Goal: Task Accomplishment & Management: Manage account settings

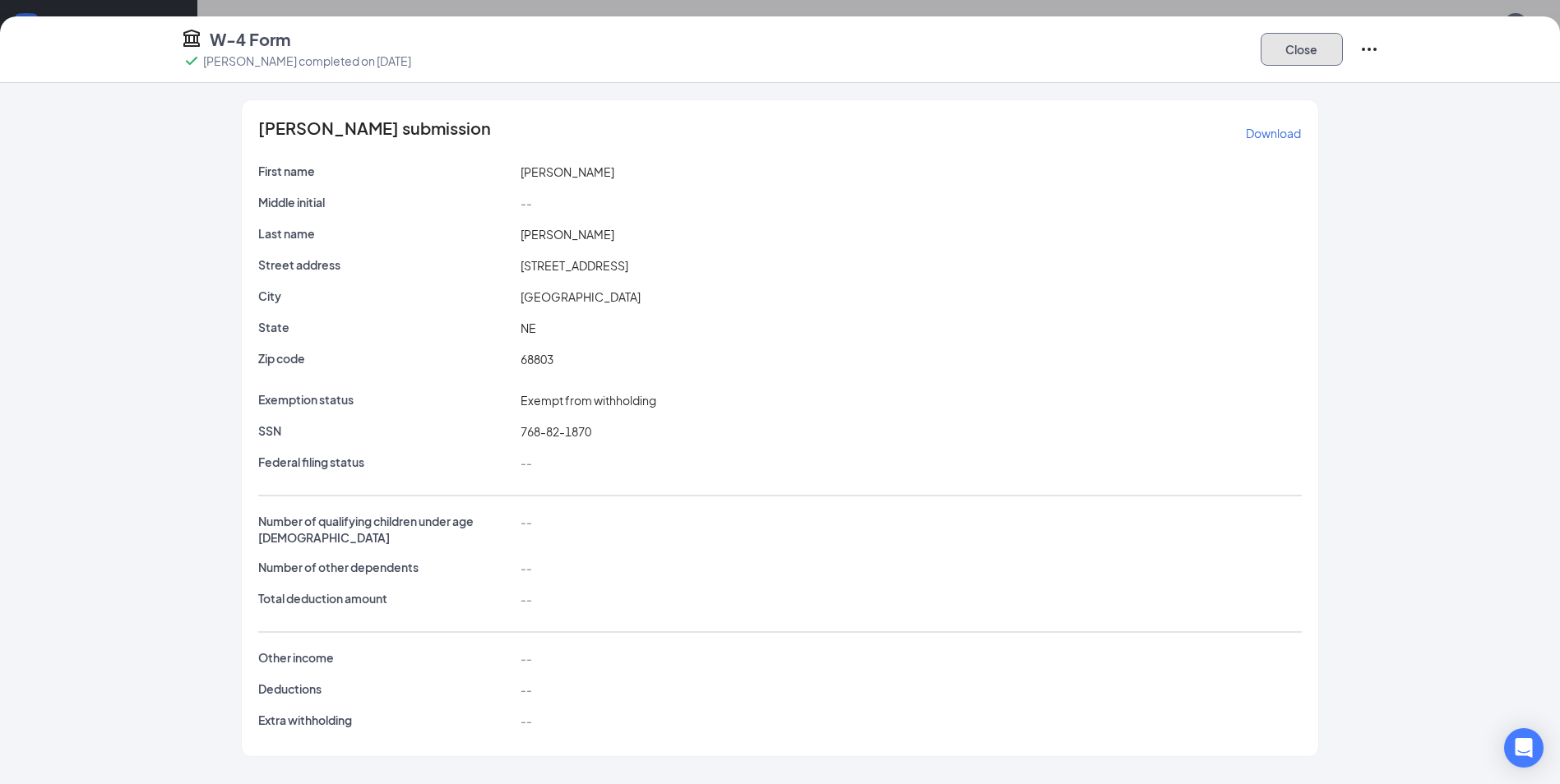
click at [1308, 57] on button "Close" at bounding box center [1301, 50] width 82 height 33
click at [1312, 57] on button "Close" at bounding box center [1301, 50] width 82 height 33
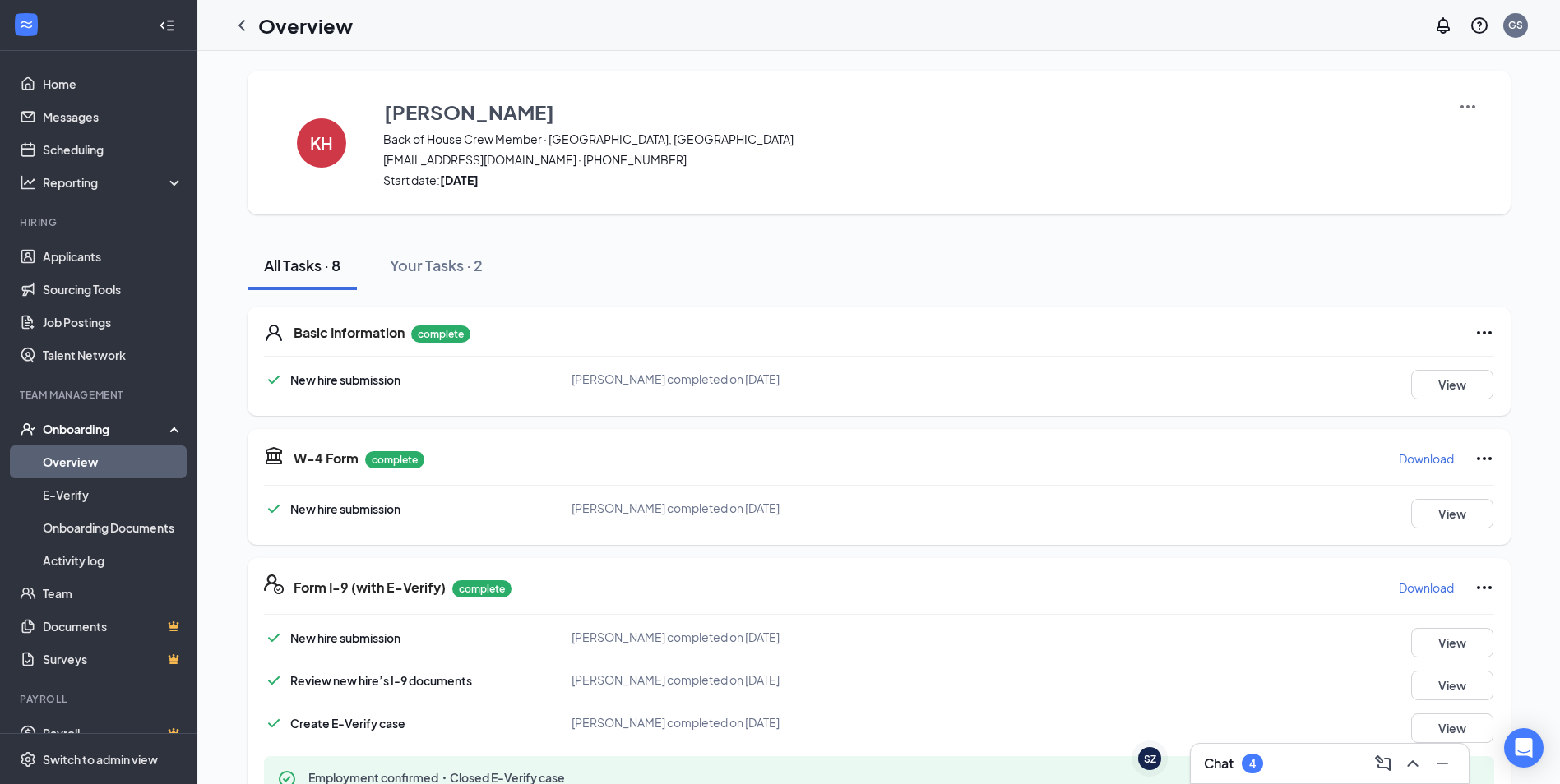
click at [239, 29] on icon "ChevronLeft" at bounding box center [241, 25] width 19 height 19
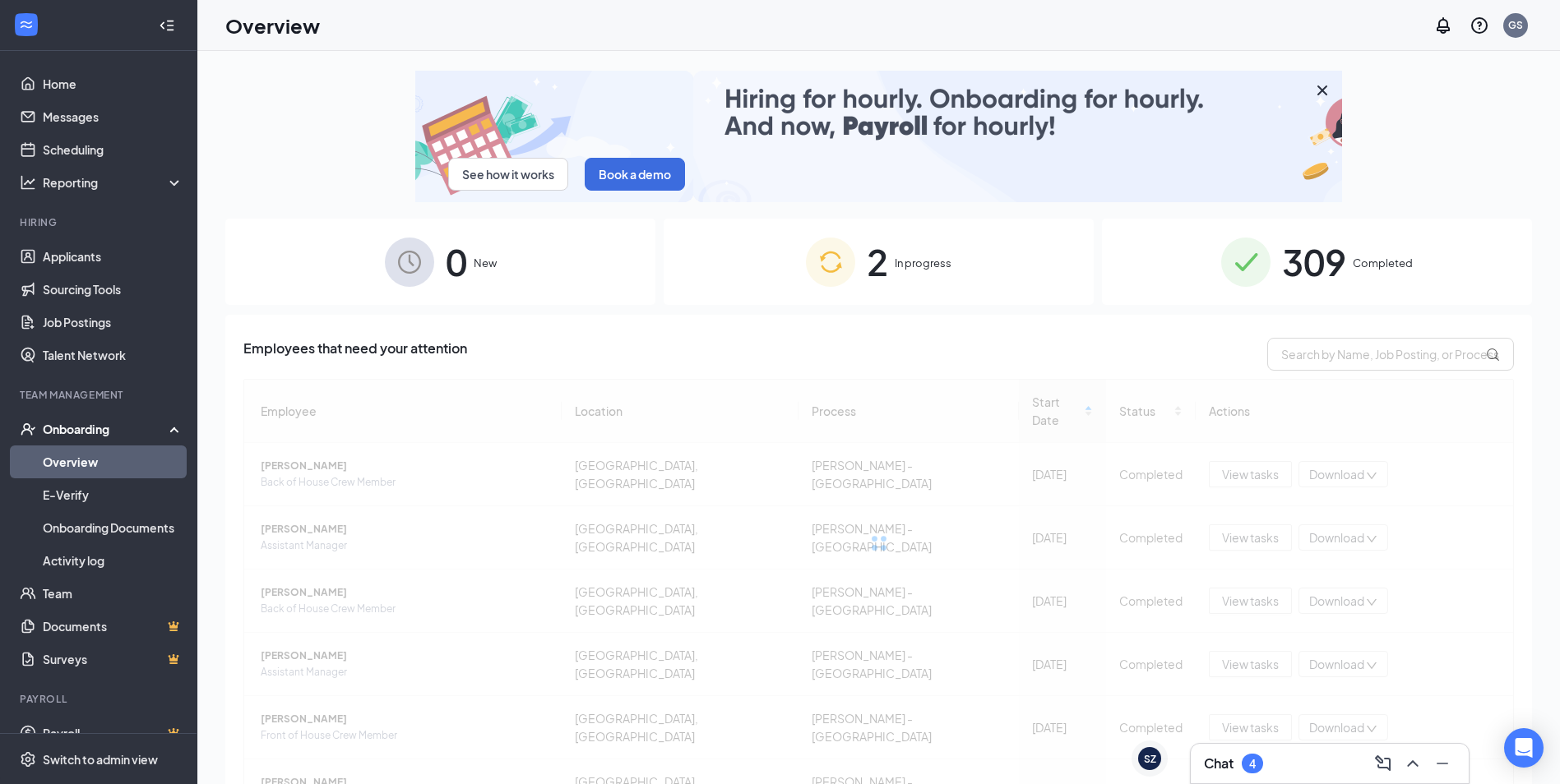
click at [846, 247] on img at bounding box center [831, 263] width 50 height 50
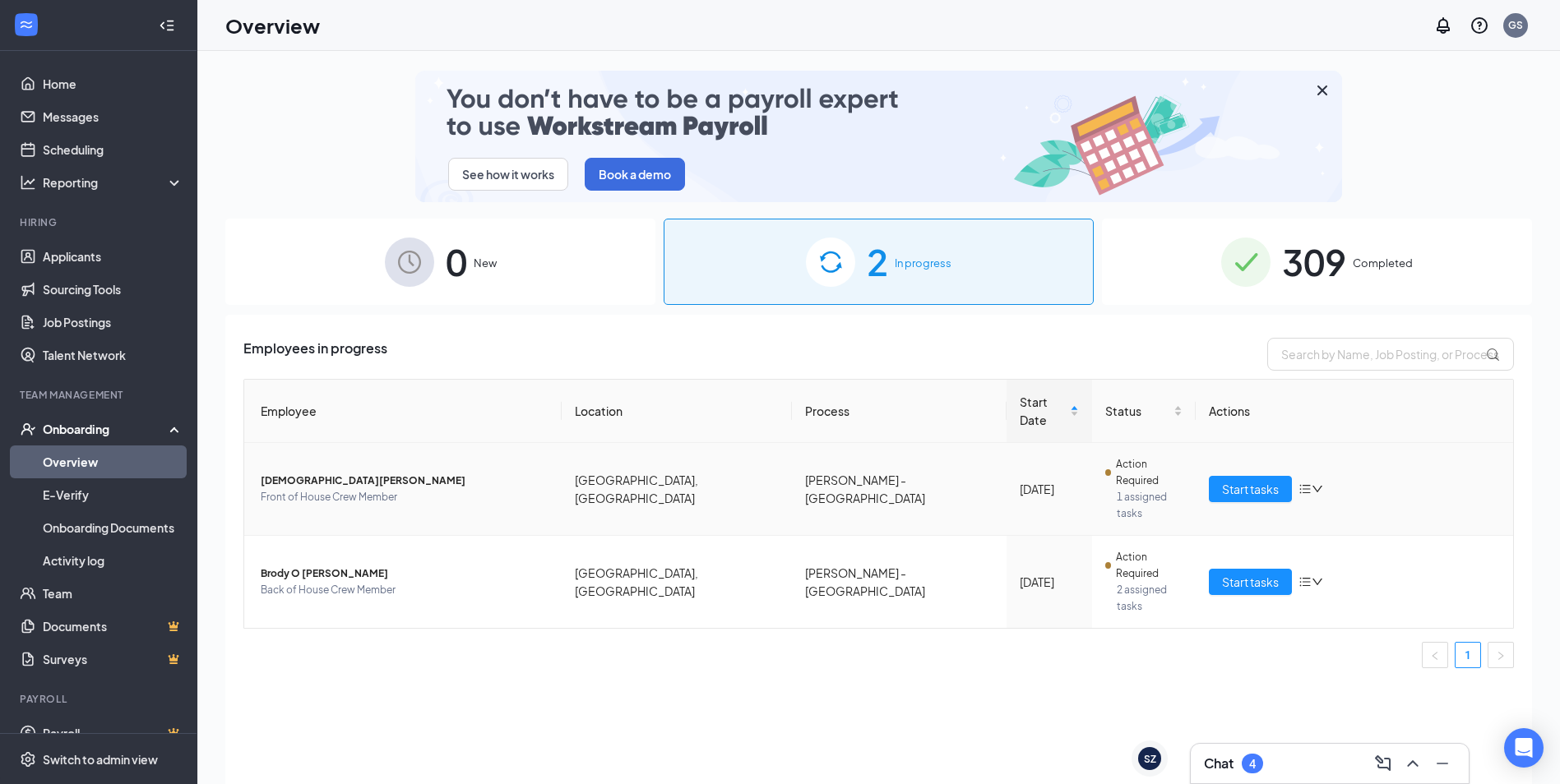
click at [414, 473] on span "[DEMOGRAPHIC_DATA][PERSON_NAME]" at bounding box center [405, 481] width 287 height 17
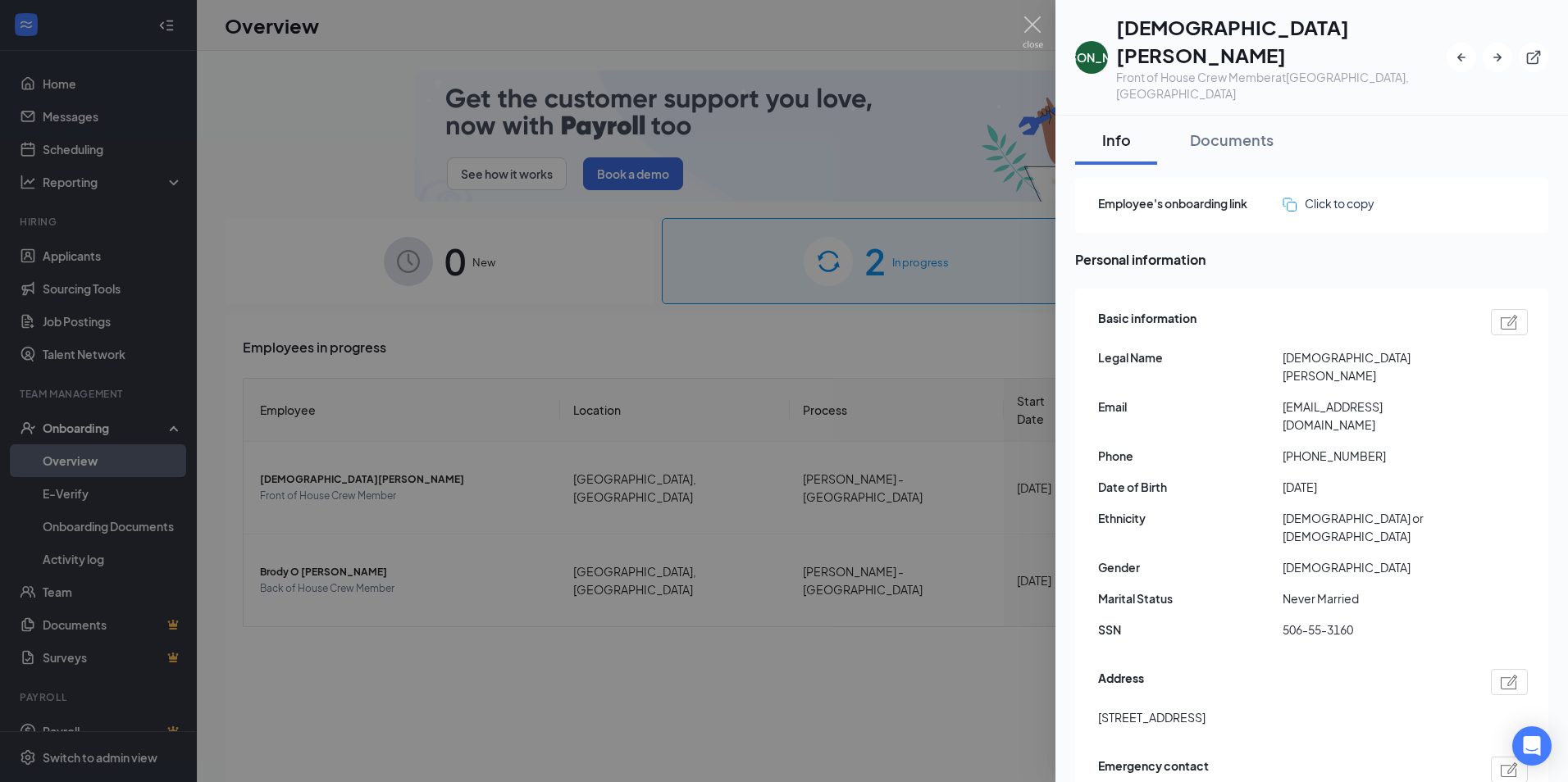
drag, startPoint x: 948, startPoint y: 652, endPoint x: 950, endPoint y: 644, distance: 8.2
click at [948, 652] on div at bounding box center [784, 391] width 1568 height 782
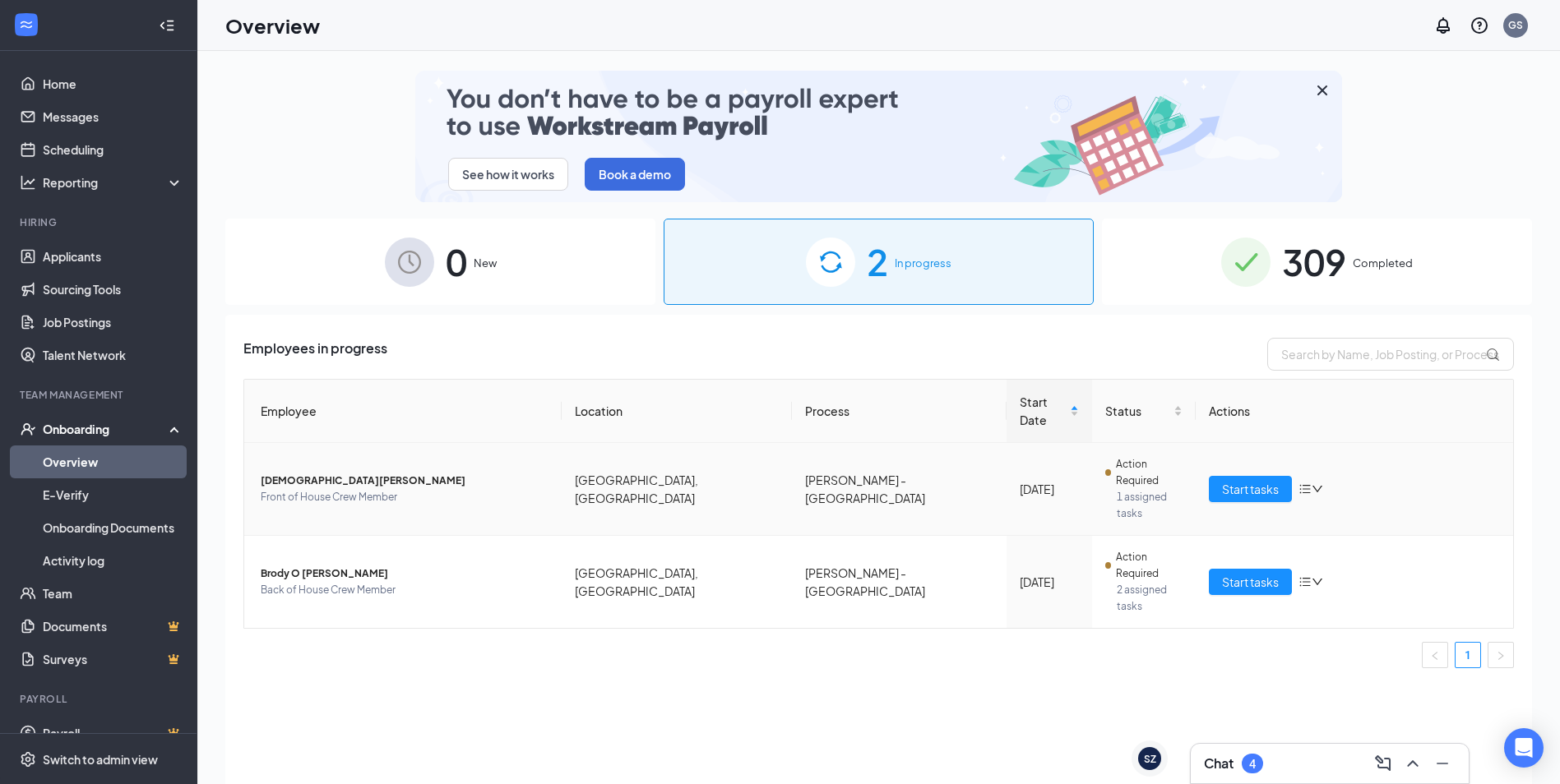
click at [1314, 484] on icon "down" at bounding box center [1317, 489] width 11 height 11
click at [1173, 603] on div "Employees in progress Employee Location Process Start Date Status Actions [PERS…" at bounding box center [879, 570] width 1307 height 510
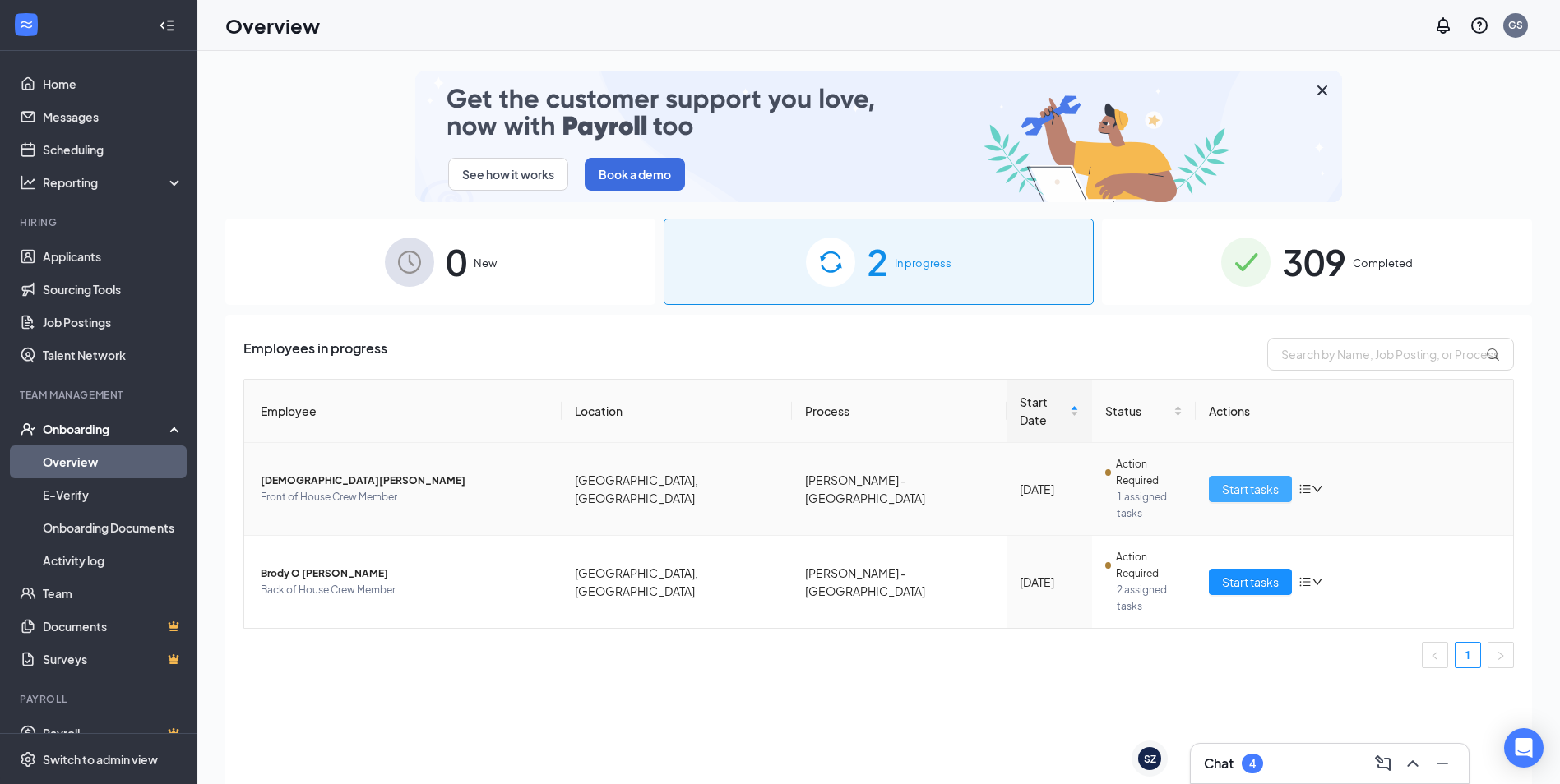
click at [1235, 480] on span "Start tasks" at bounding box center [1250, 489] width 57 height 18
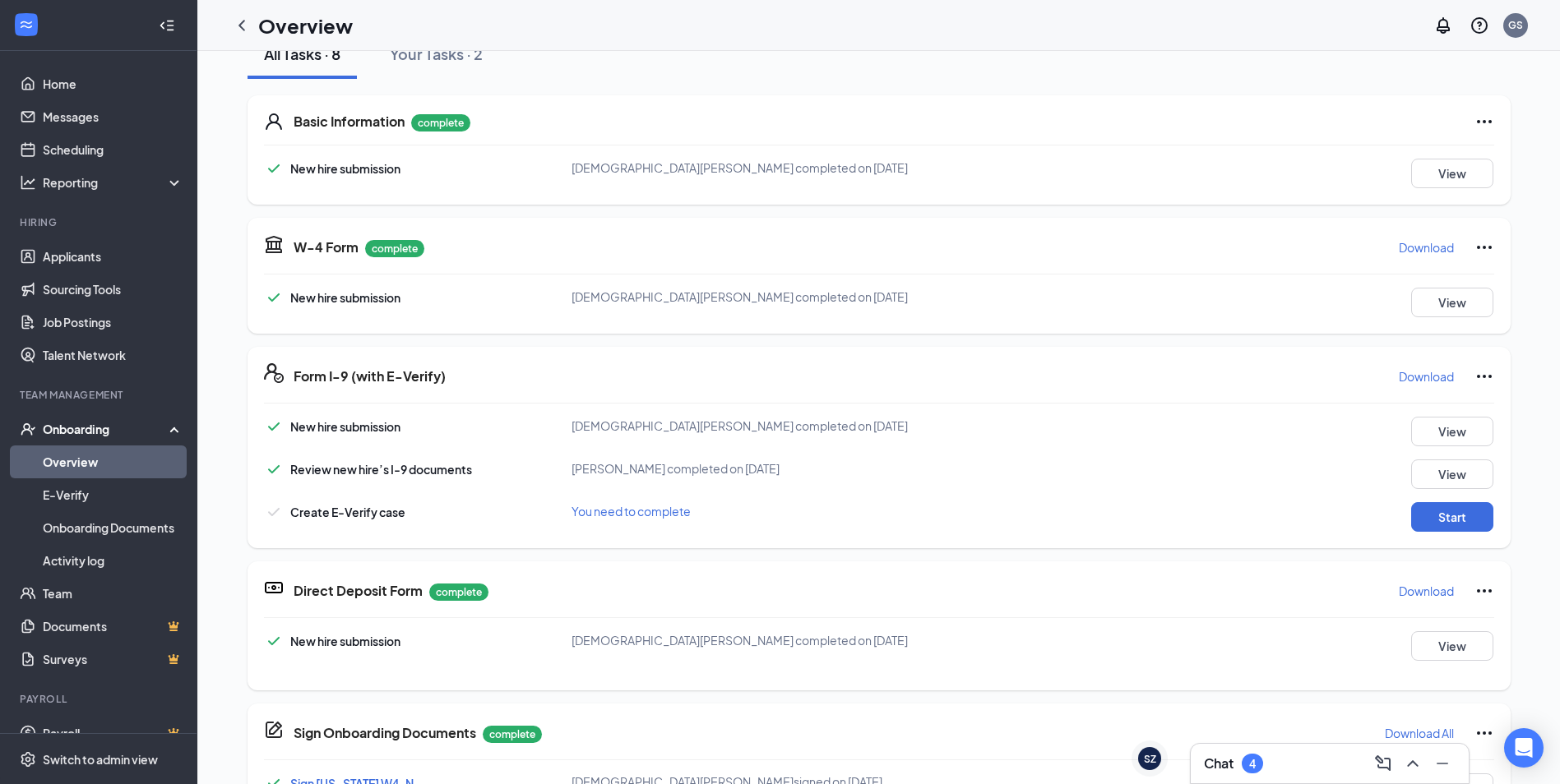
scroll to position [411, 0]
click at [1436, 502] on button "Start" at bounding box center [1451, 517] width 82 height 29
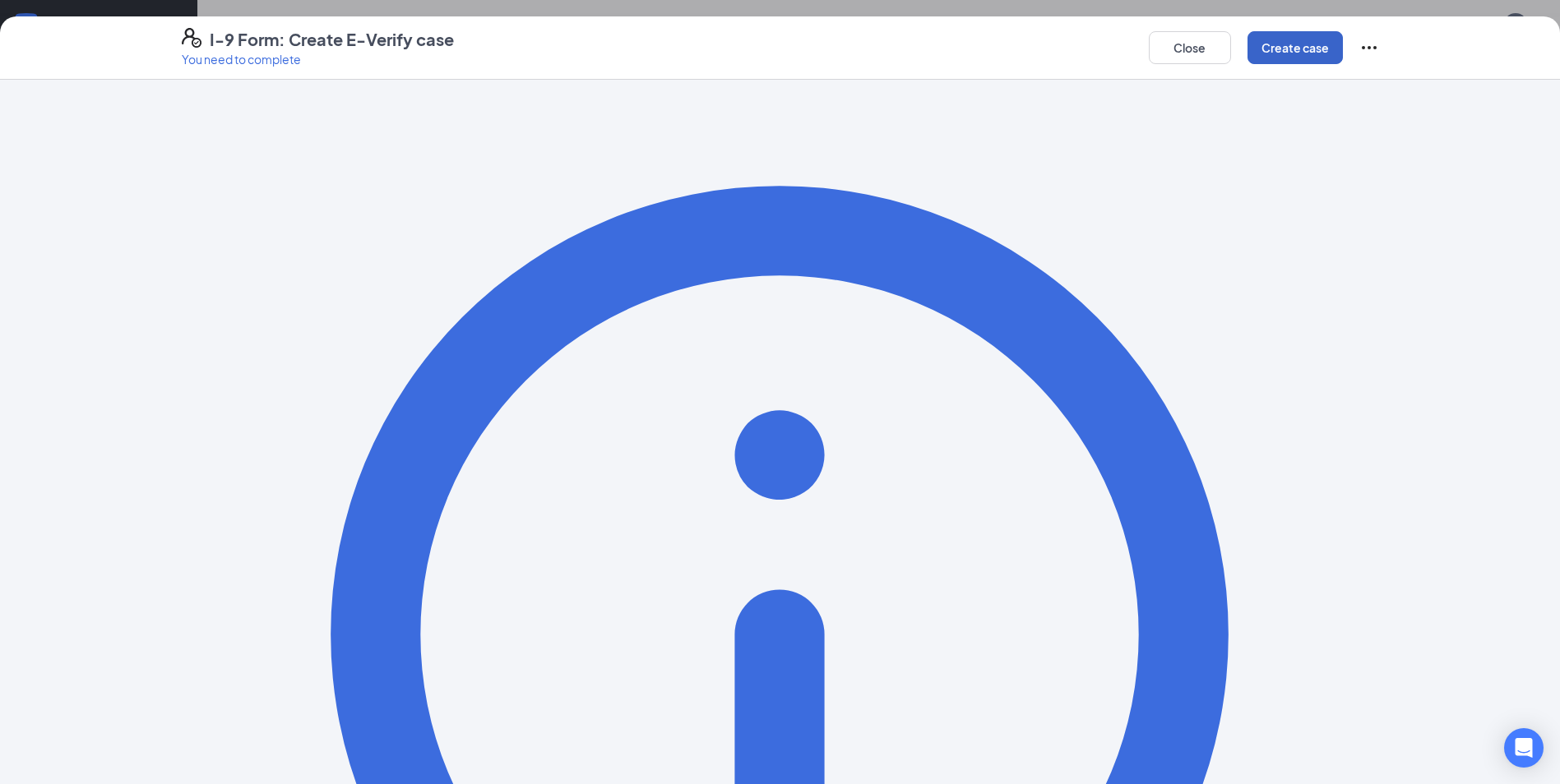
click at [1292, 54] on button "Create case" at bounding box center [1296, 48] width 96 height 33
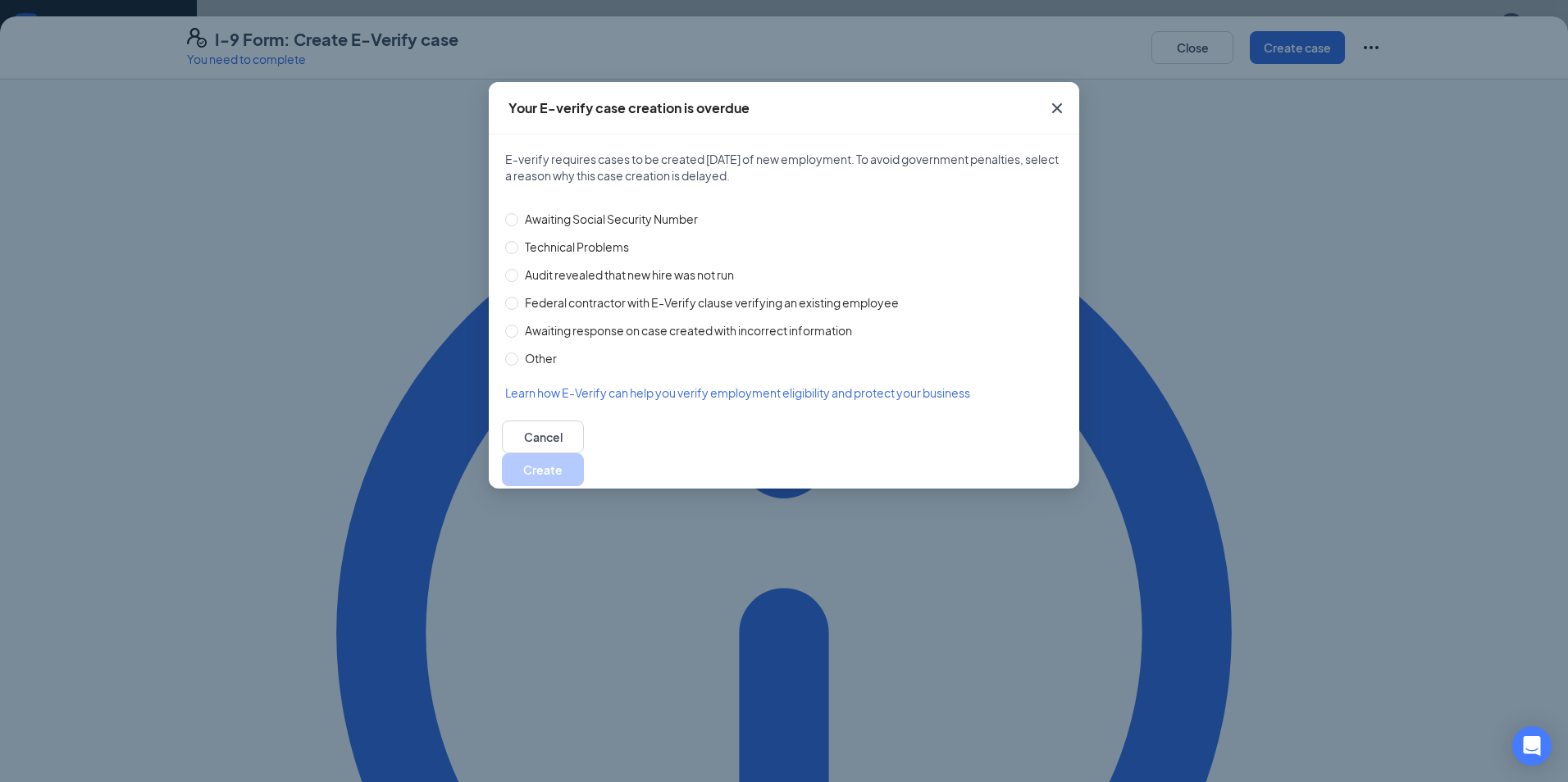
click at [527, 246] on span "Technical Problems" at bounding box center [577, 247] width 118 height 18
click at [518, 246] on input "Technical Problems" at bounding box center [512, 247] width 13 height 13
radio input "true"
click at [584, 459] on button "Create" at bounding box center [542, 470] width 82 height 33
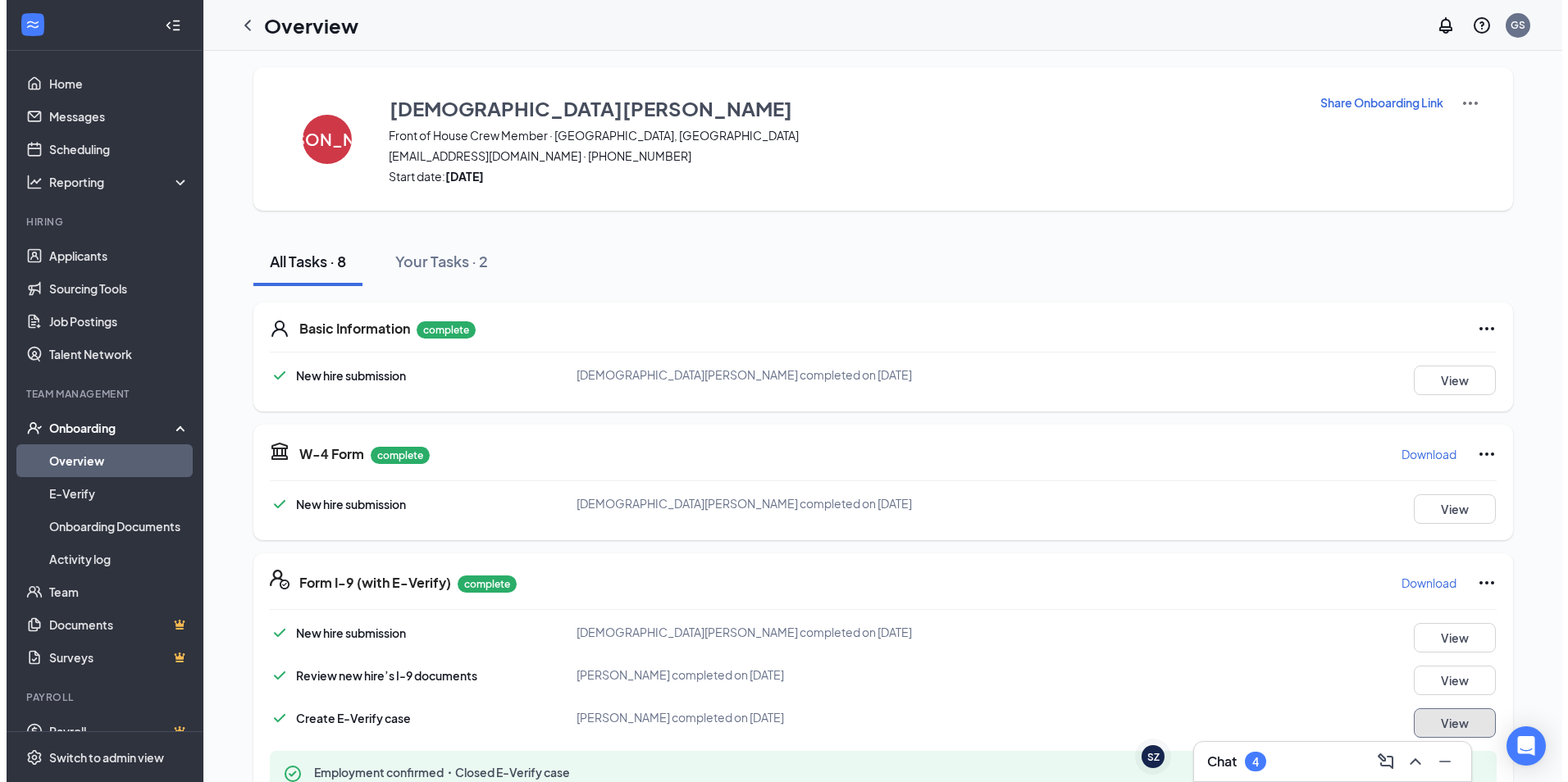
scroll to position [0, 0]
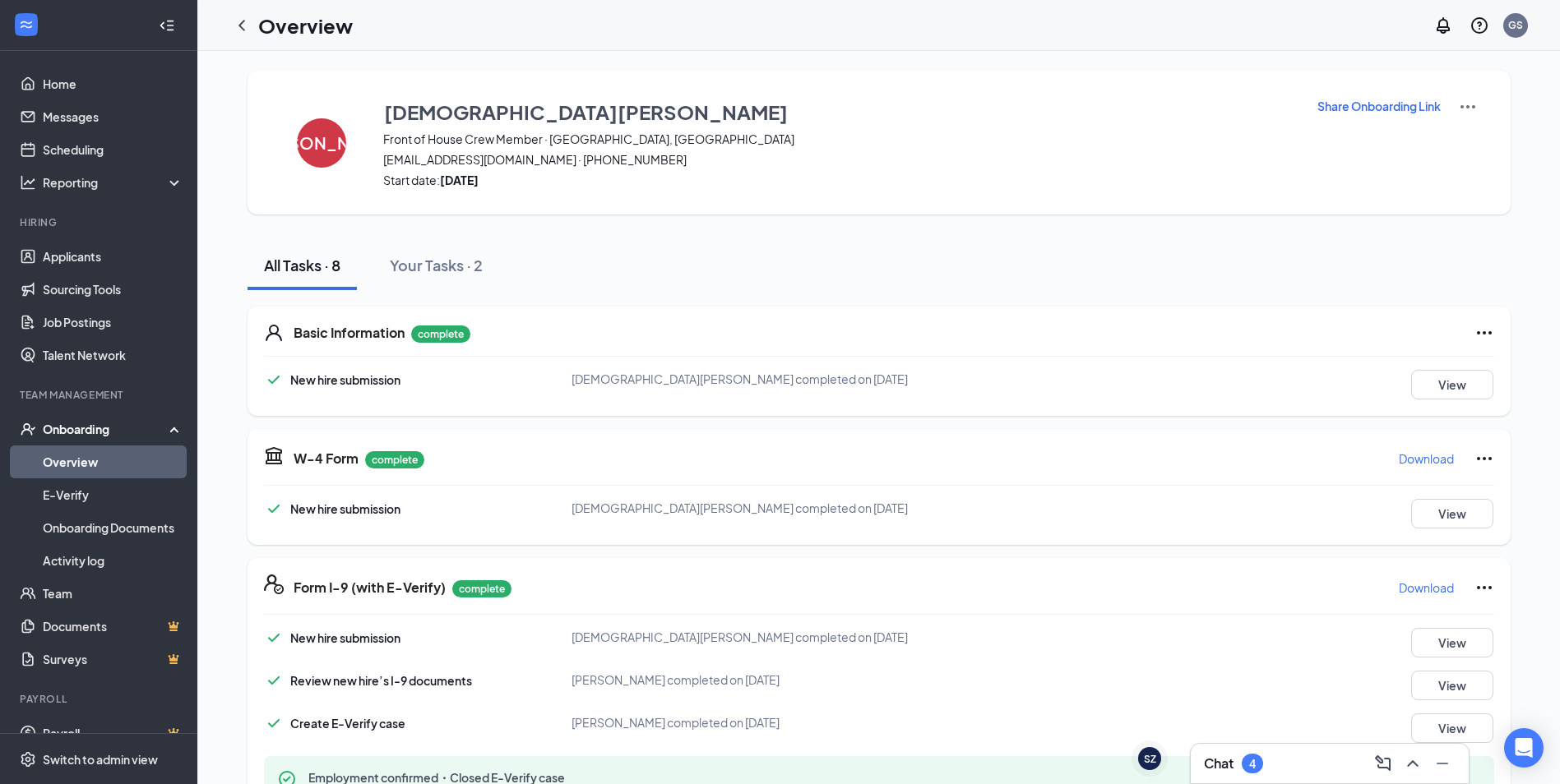
click at [240, 28] on icon "ChevronLeft" at bounding box center [241, 25] width 19 height 19
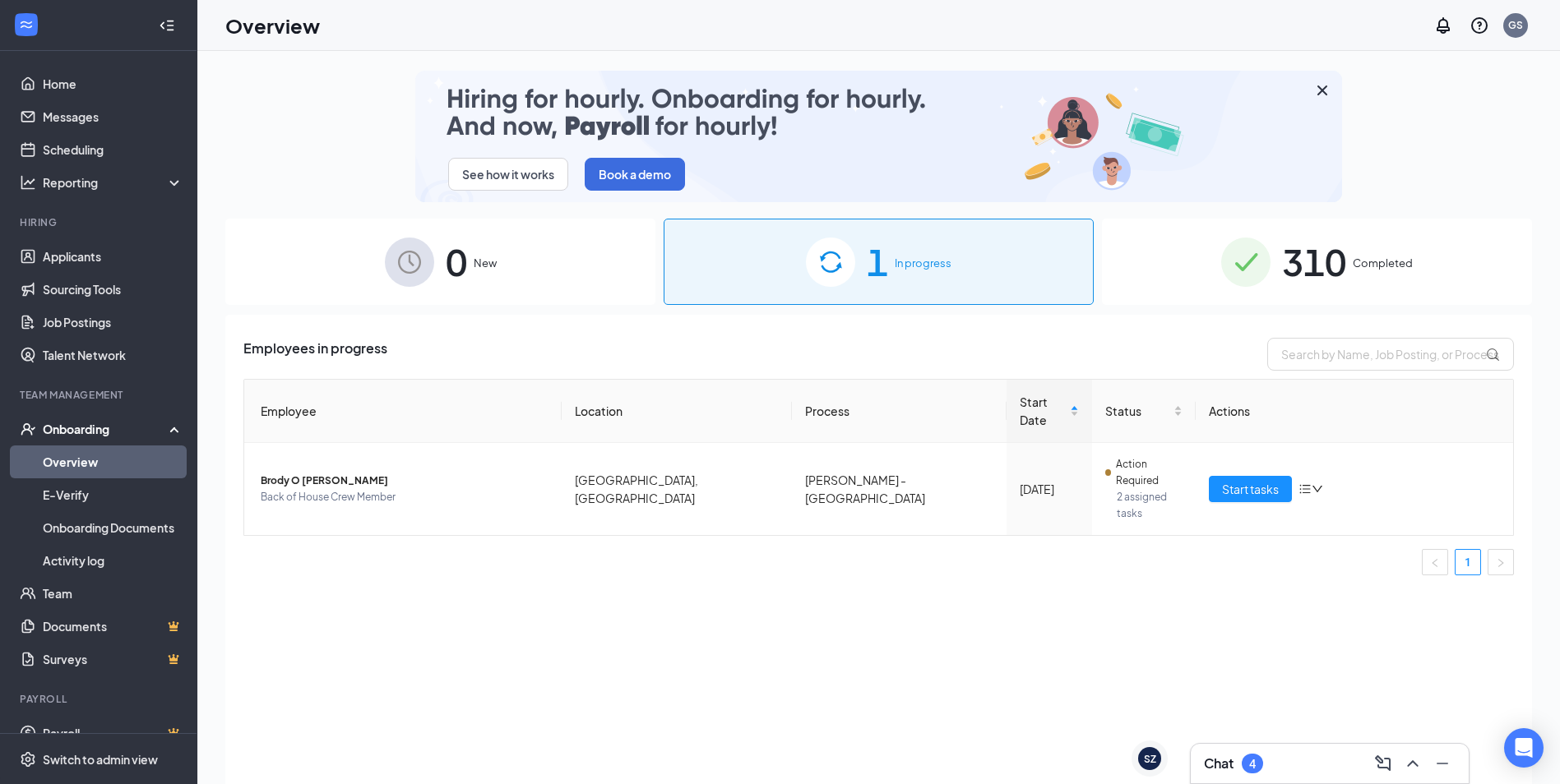
click at [1203, 279] on div "310 Completed" at bounding box center [1317, 262] width 430 height 87
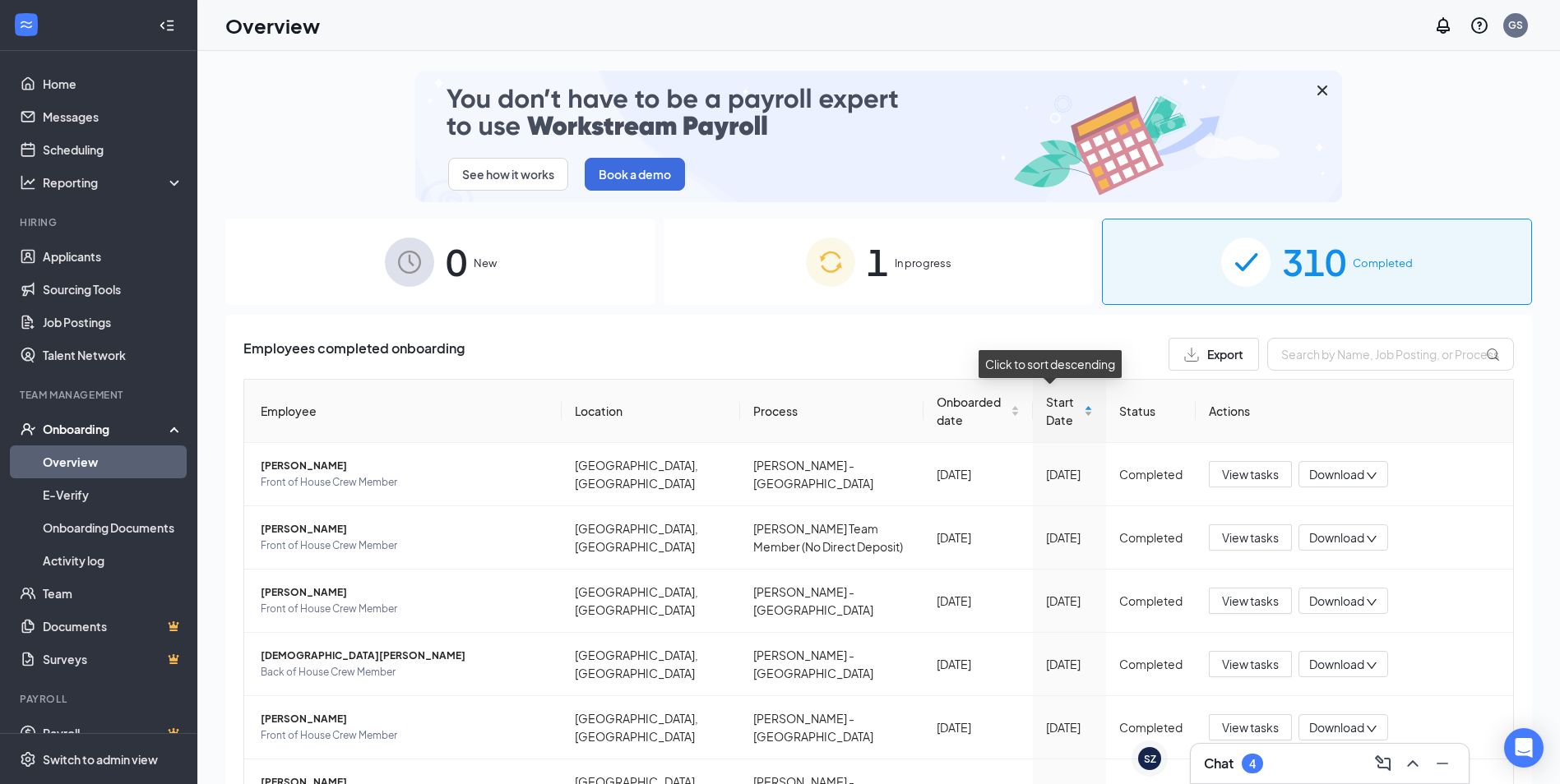
click at [1046, 416] on span "Start Date" at bounding box center [1062, 411] width 34 height 36
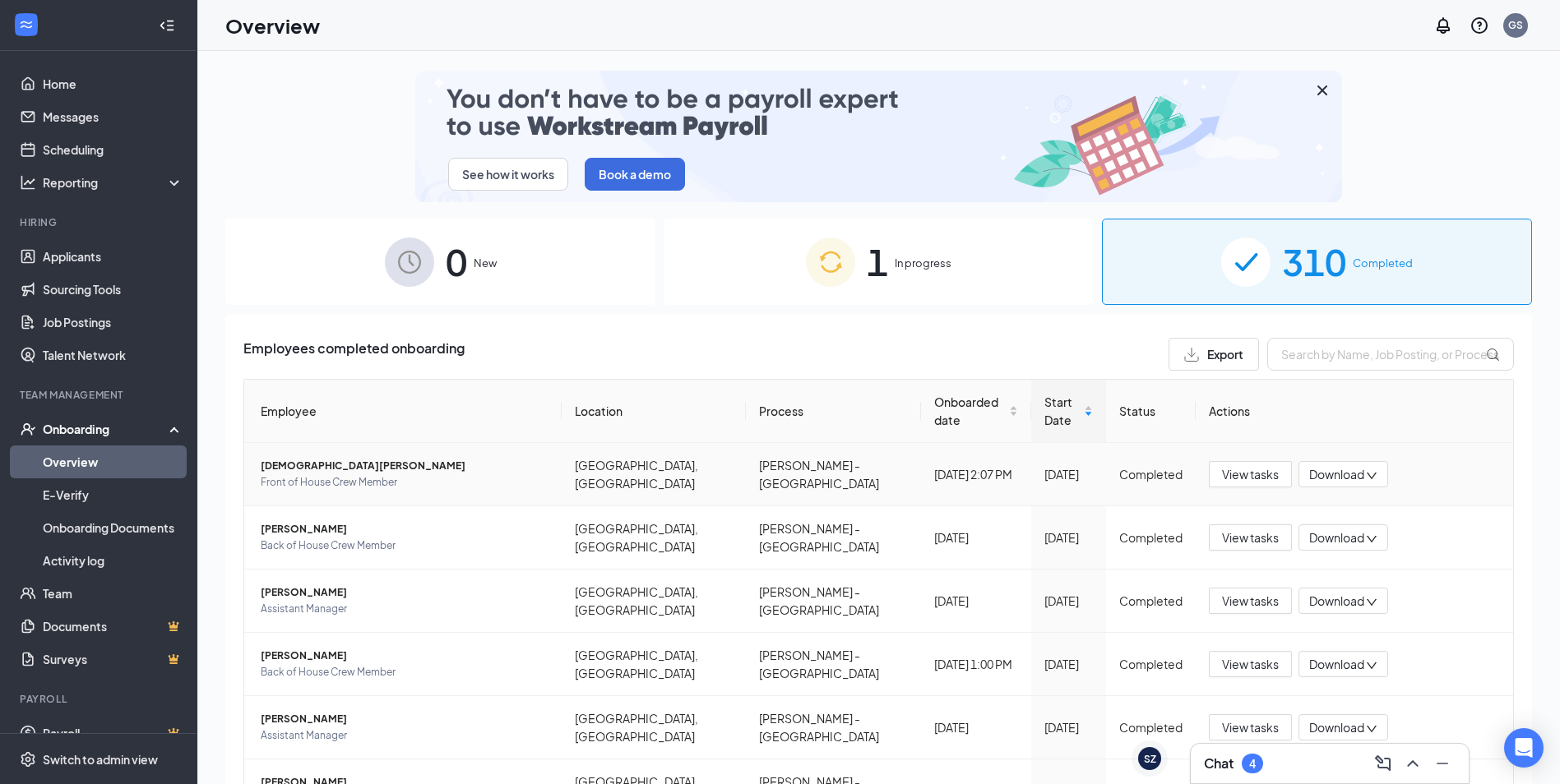
click at [294, 458] on span "[DEMOGRAPHIC_DATA][PERSON_NAME]" at bounding box center [405, 466] width 287 height 17
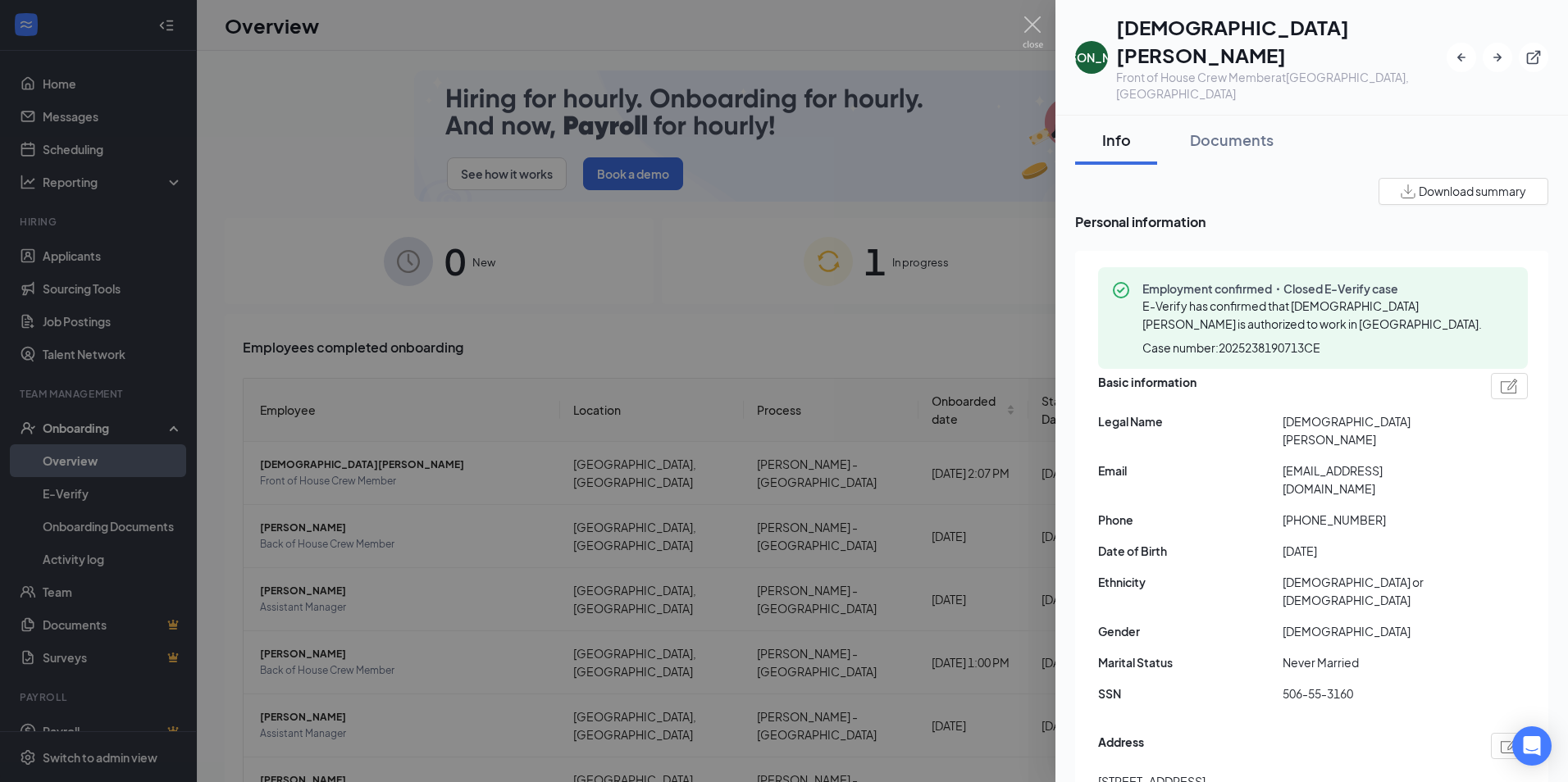
click at [1338, 511] on span "[PHONE_NUMBER]" at bounding box center [1375, 520] width 185 height 18
copy span "15312227055"
click at [1315, 461] on span "[EMAIL_ADDRESS][DOMAIN_NAME]" at bounding box center [1375, 479] width 185 height 36
click at [1316, 461] on span "[EMAIL_ADDRESS][DOMAIN_NAME]" at bounding box center [1375, 479] width 185 height 36
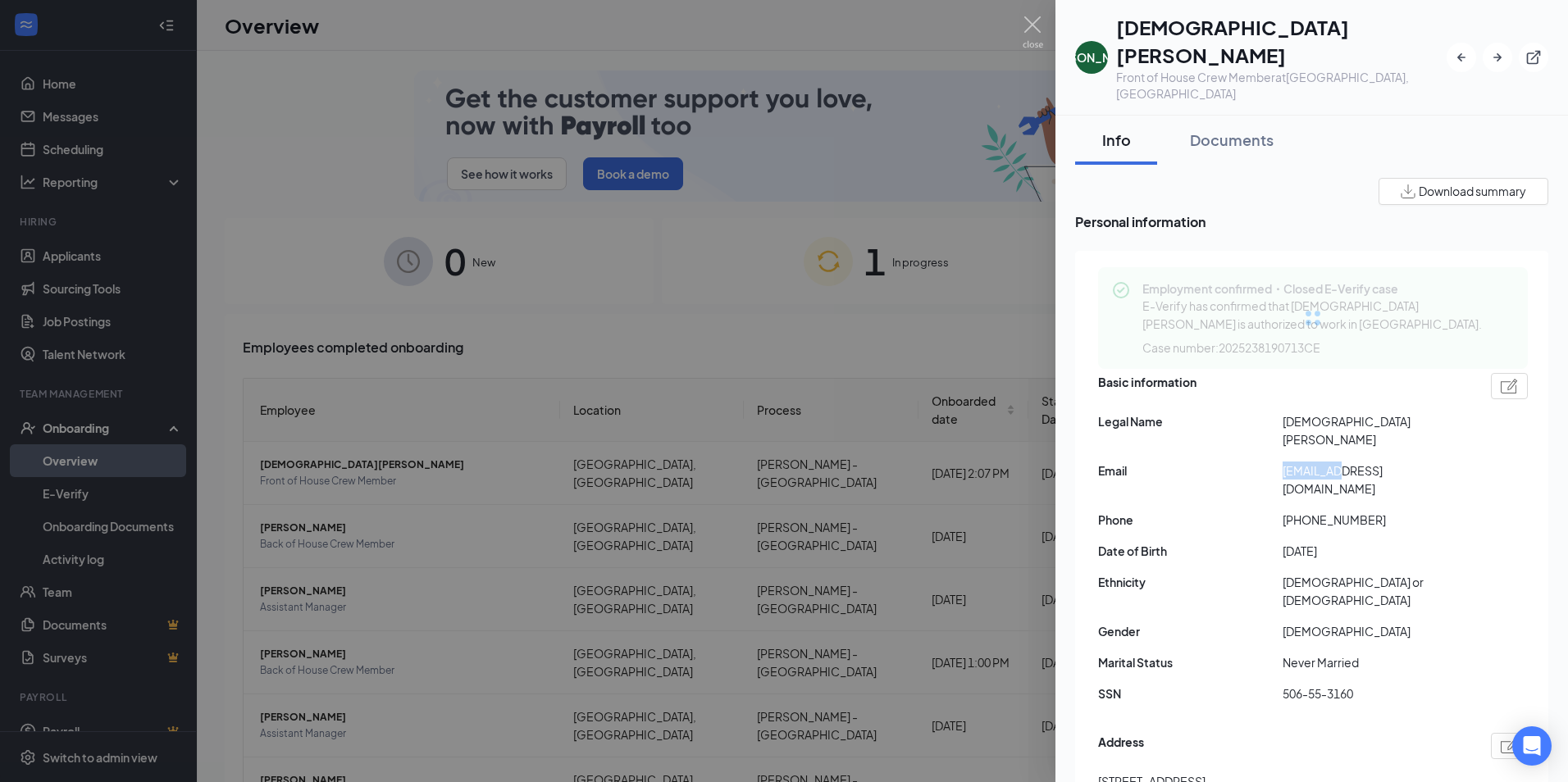
click at [1316, 461] on span "[EMAIL_ADDRESS][DOMAIN_NAME]" at bounding box center [1375, 479] width 185 height 36
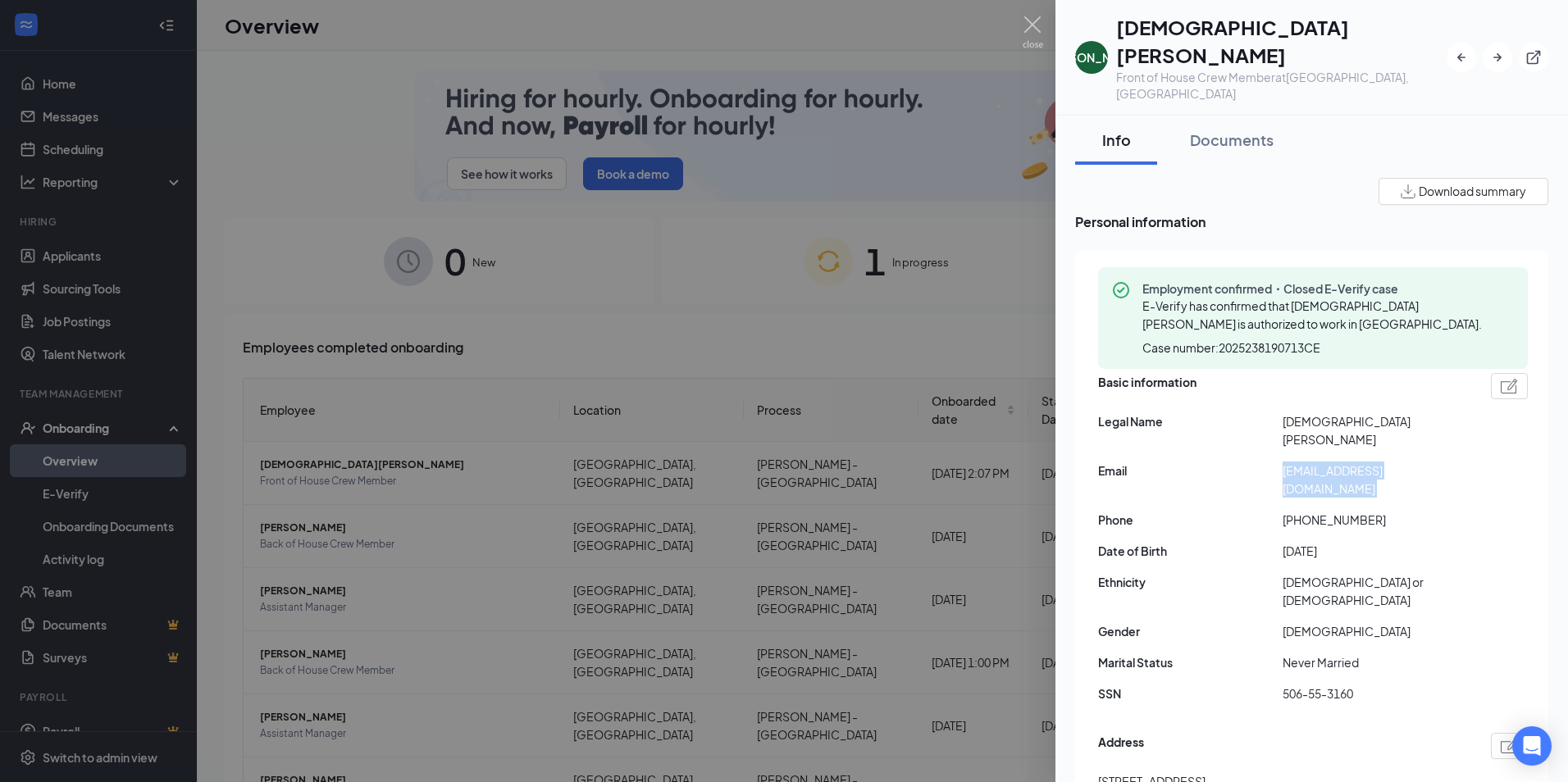
copy span "[EMAIL_ADDRESS][DOMAIN_NAME]"
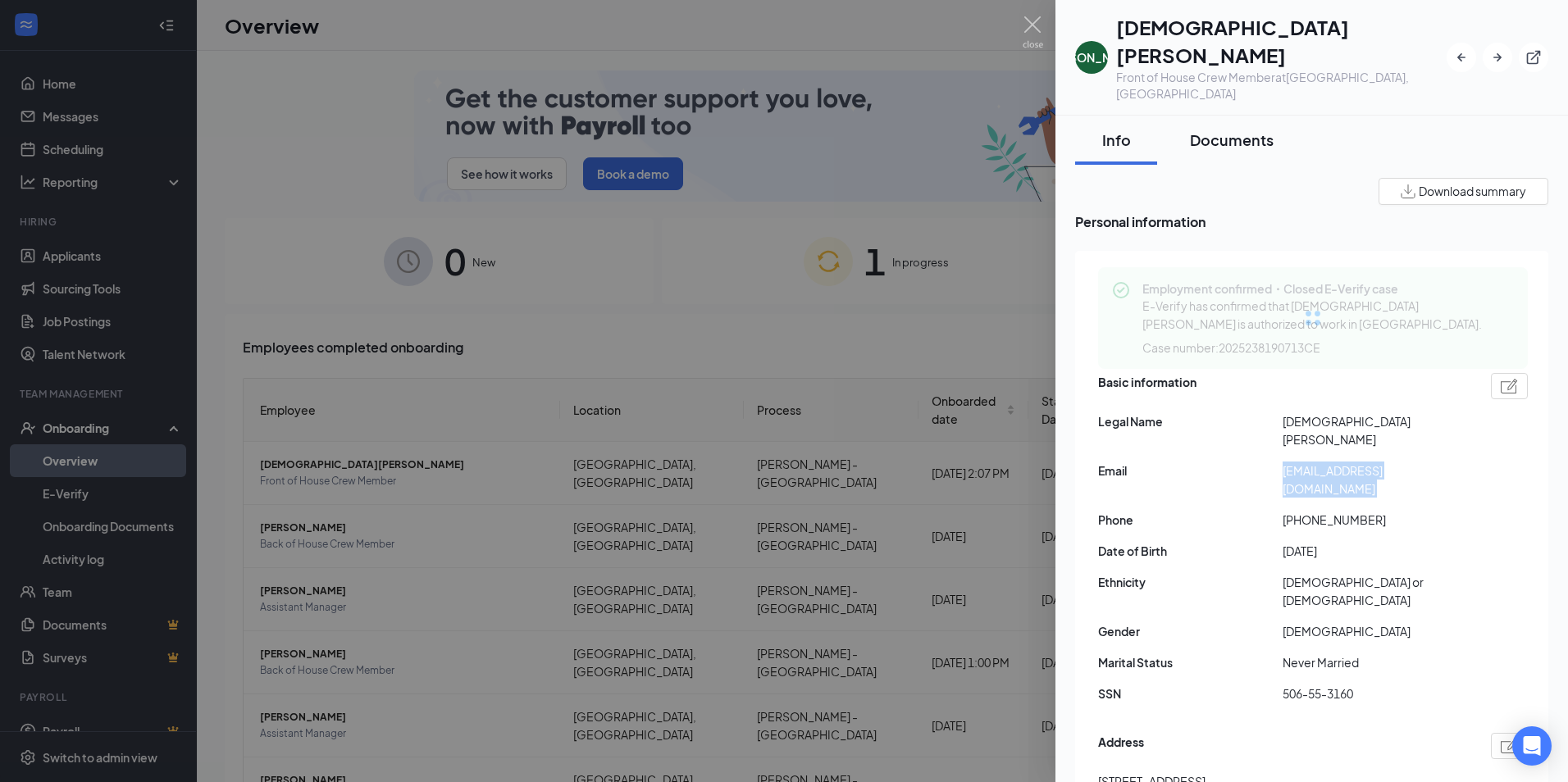
click at [1224, 130] on div "Documents" at bounding box center [1232, 140] width 84 height 20
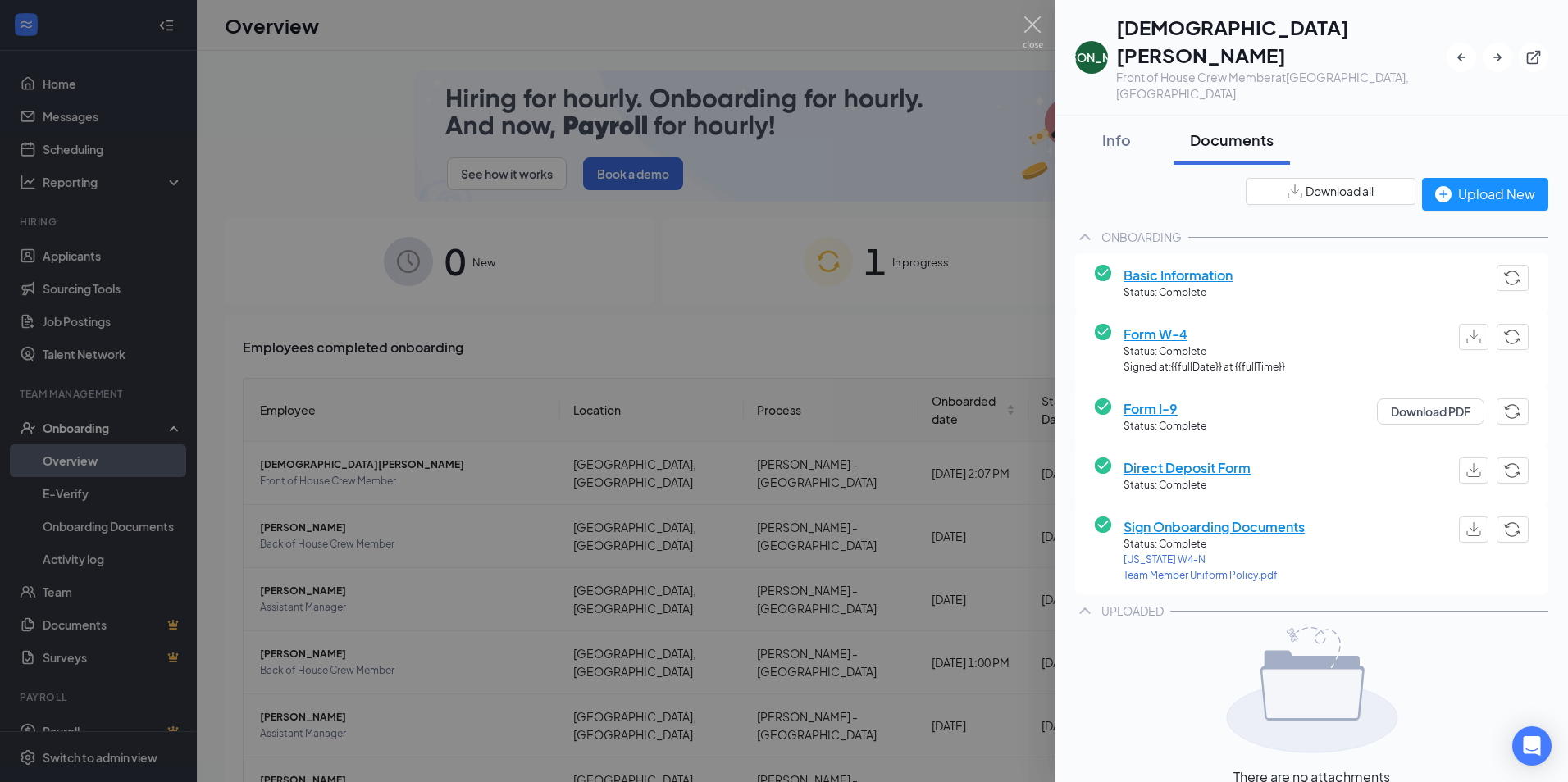
click at [1149, 324] on span "Form W-4" at bounding box center [1205, 334] width 162 height 20
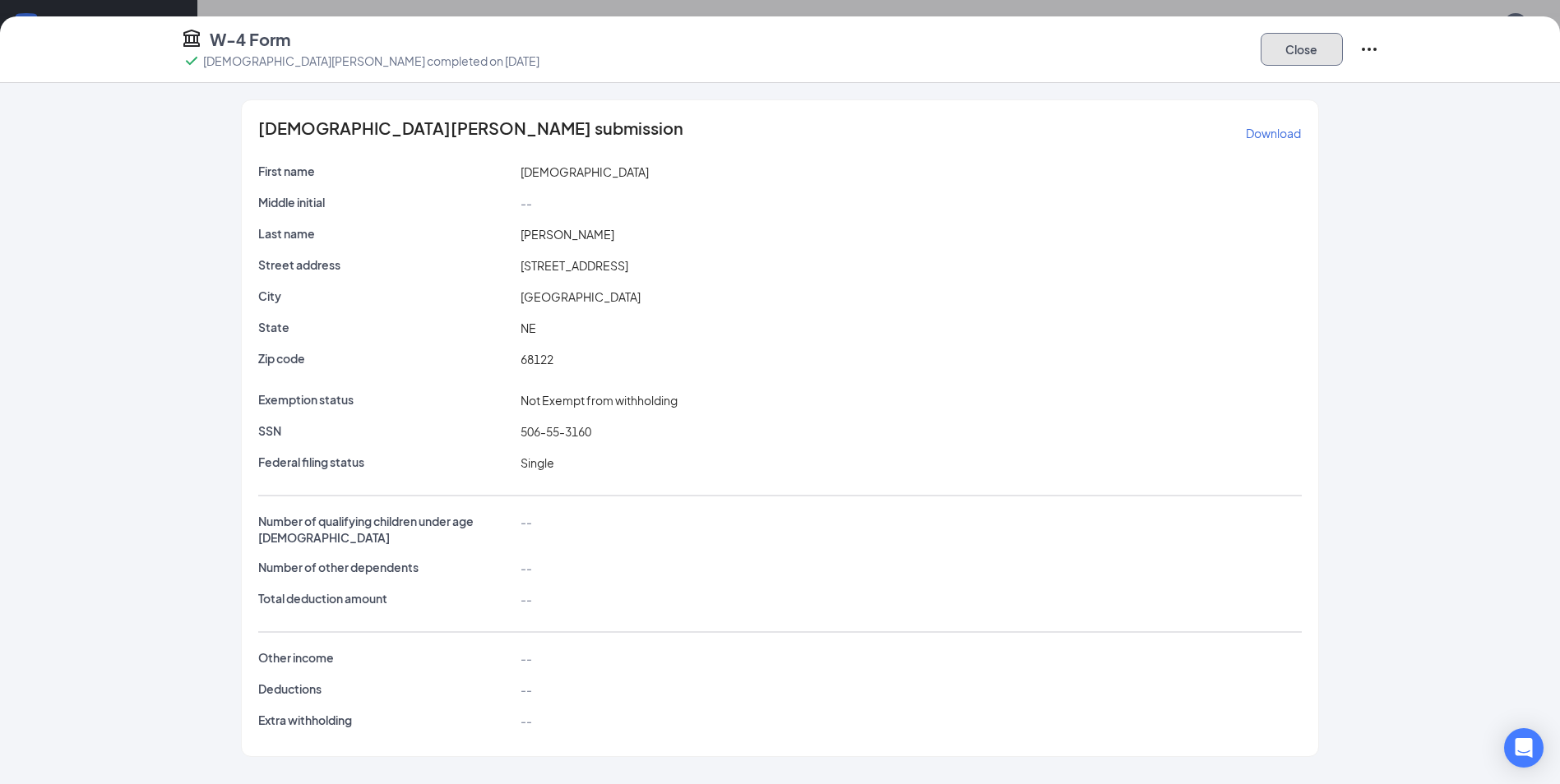
click at [1273, 57] on button "Close" at bounding box center [1301, 50] width 82 height 33
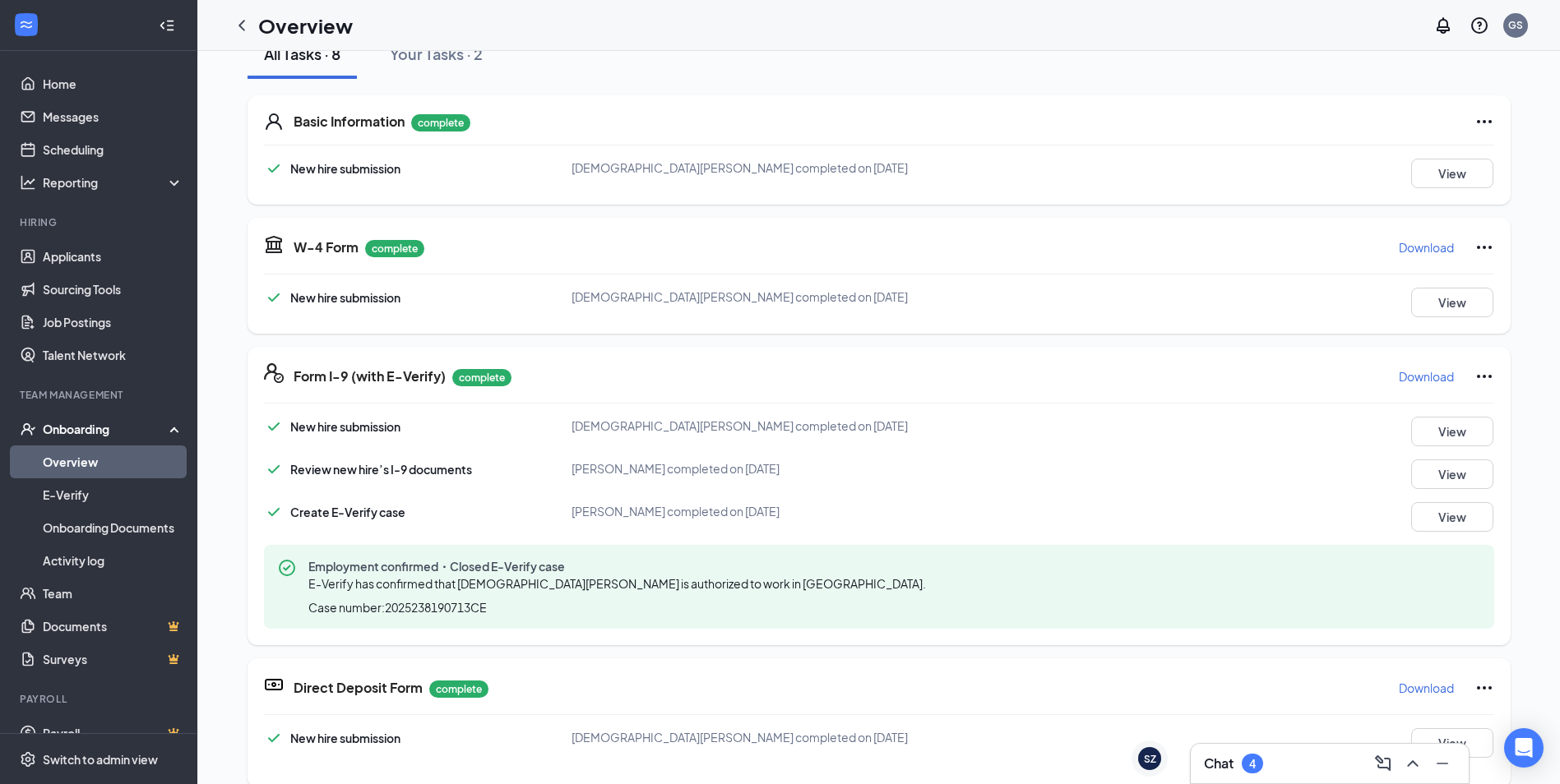
scroll to position [247, 0]
click at [1424, 158] on button "View" at bounding box center [1451, 173] width 82 height 29
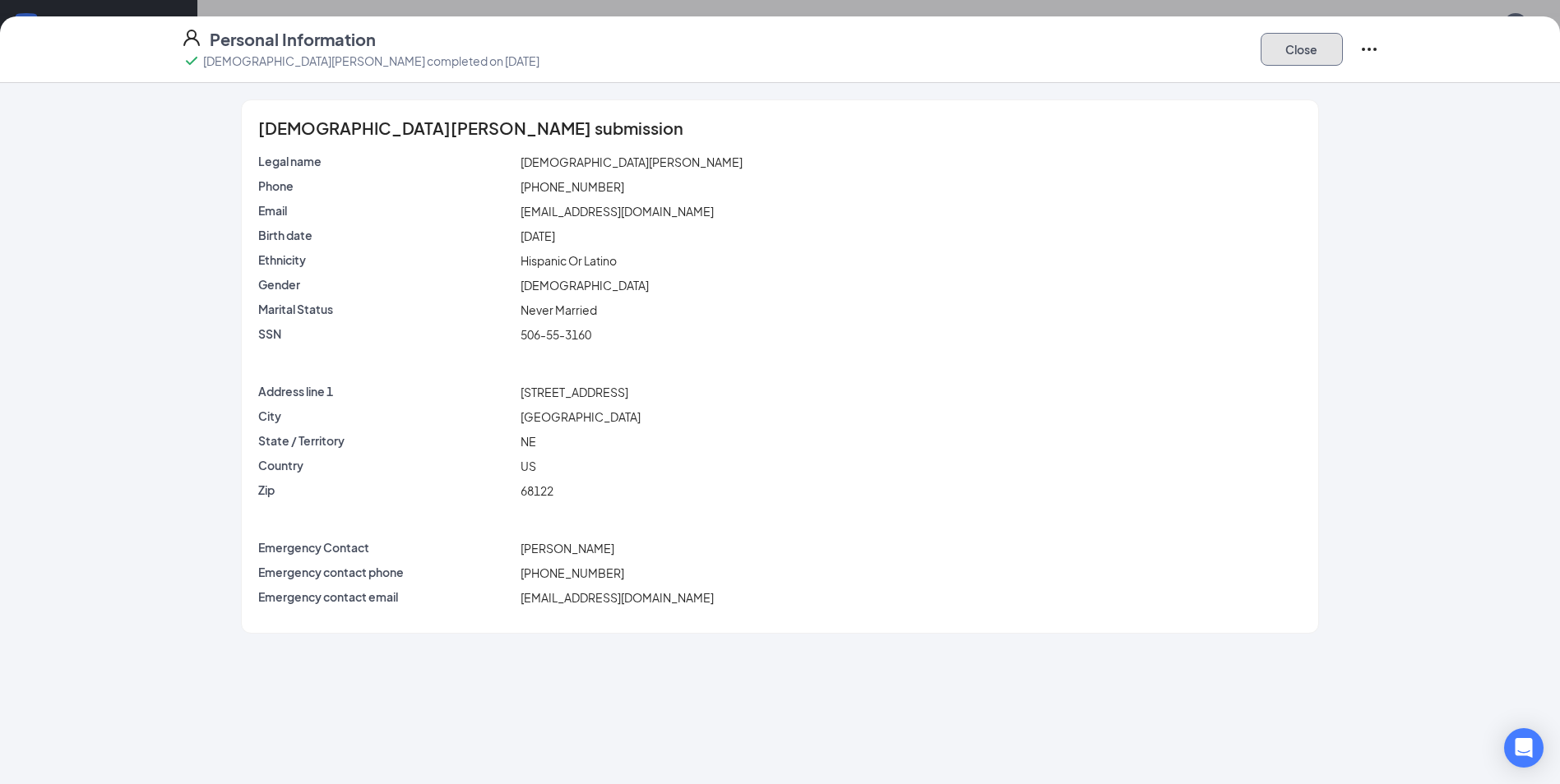
click at [1304, 50] on button "Close" at bounding box center [1301, 50] width 82 height 33
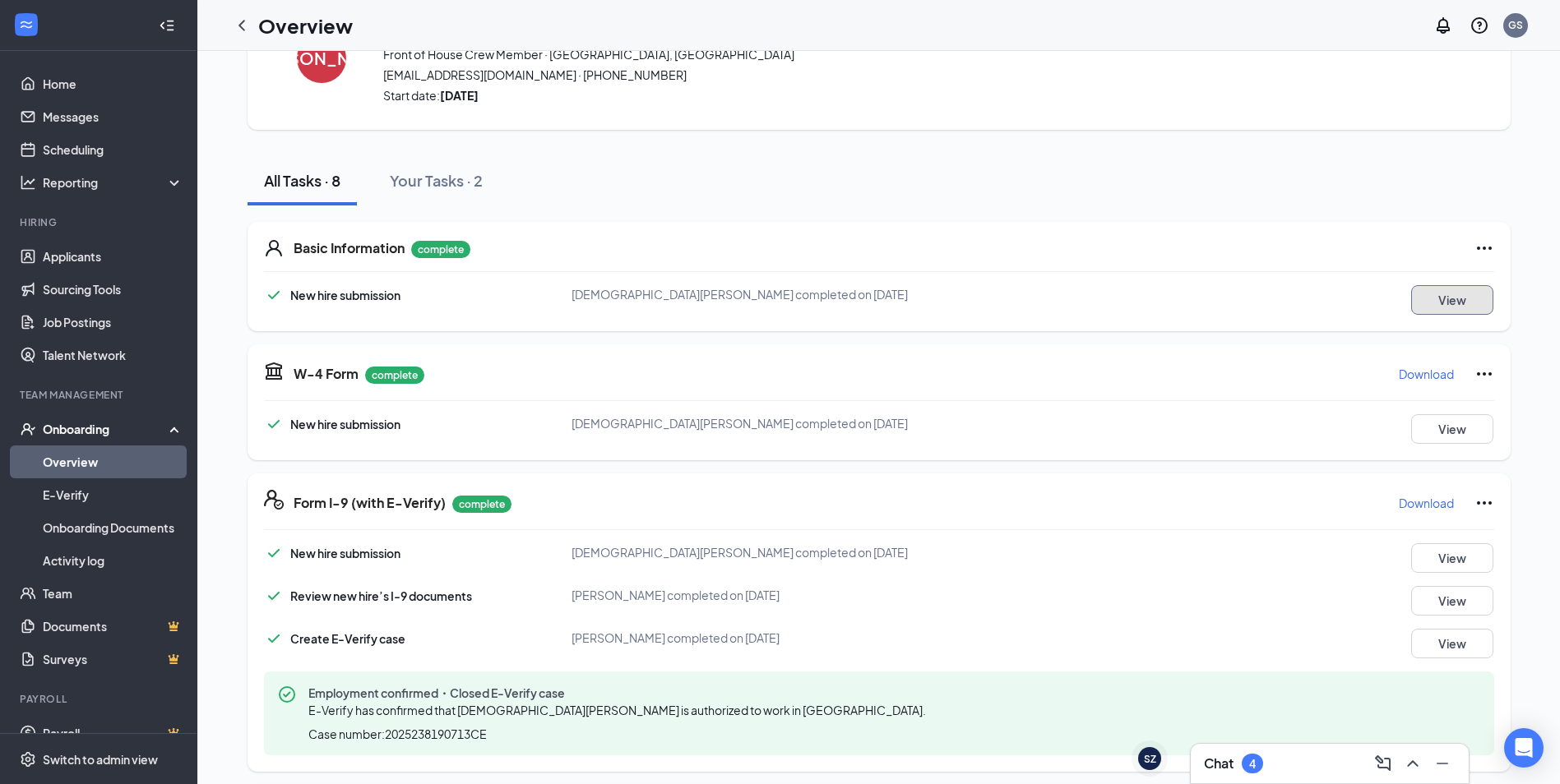
scroll to position [82, 0]
click at [240, 27] on icon "ChevronLeft" at bounding box center [241, 25] width 6 height 11
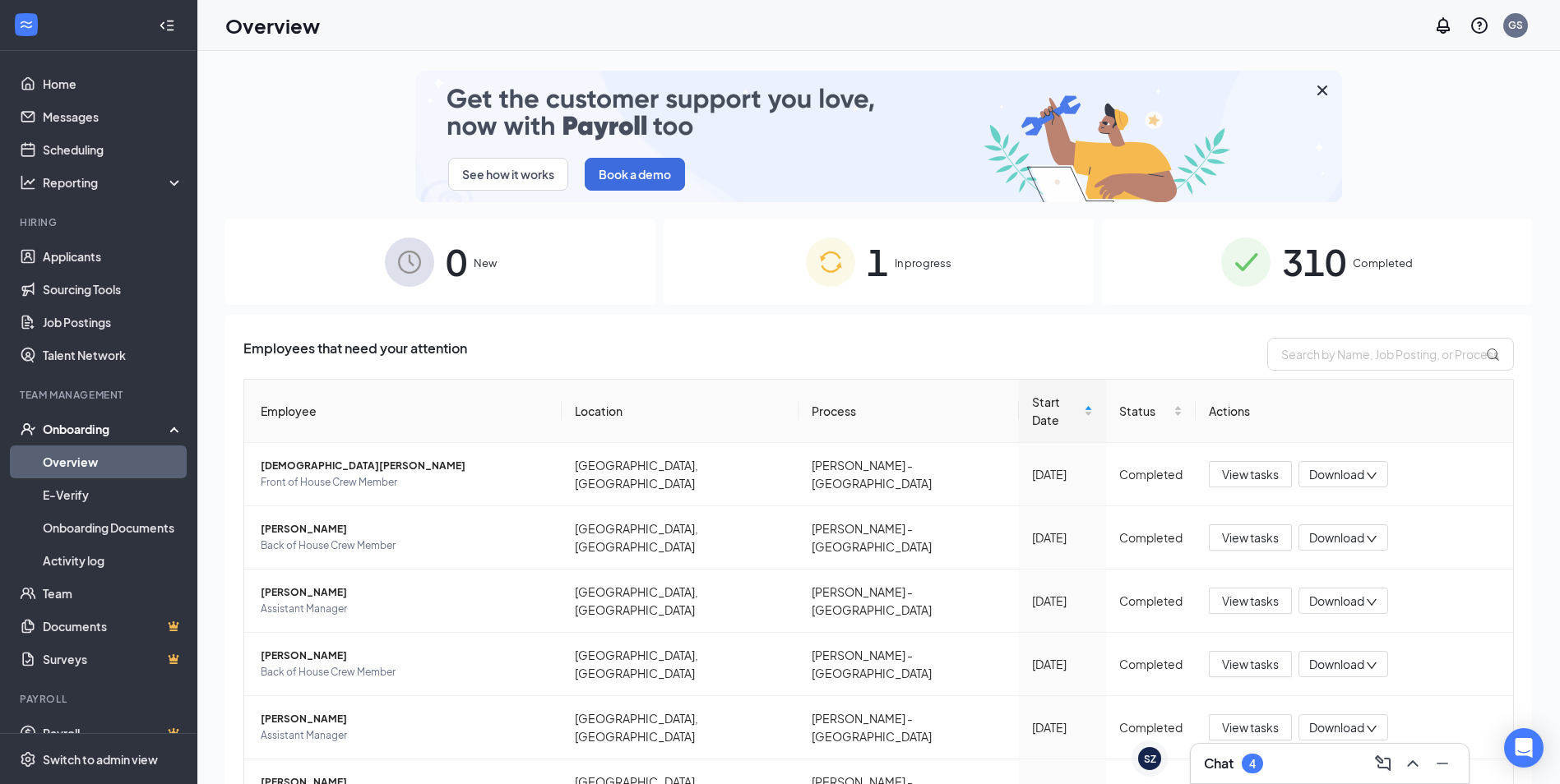
click at [1248, 278] on img at bounding box center [1246, 263] width 50 height 50
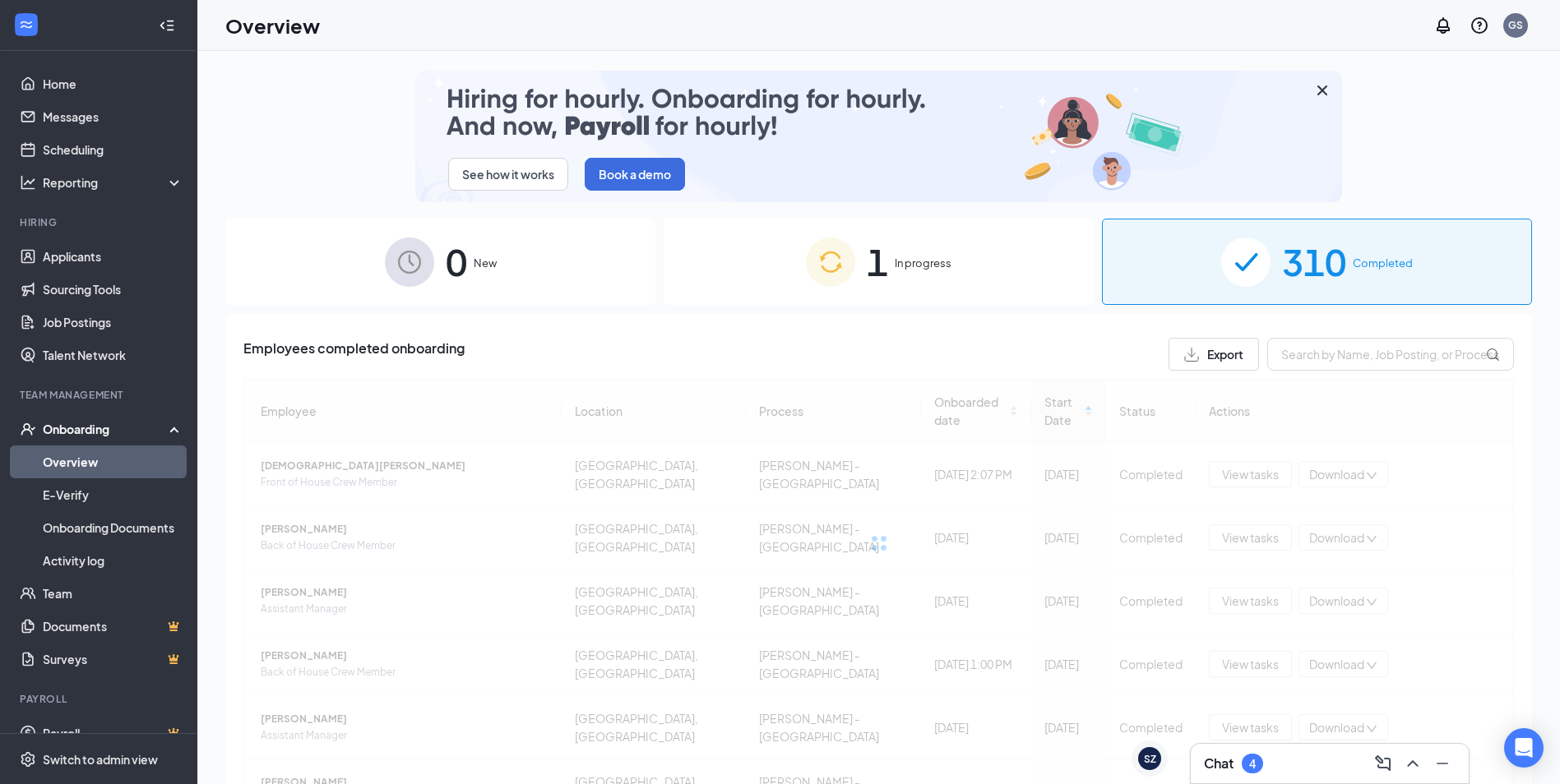
click at [1249, 279] on img at bounding box center [1246, 263] width 50 height 50
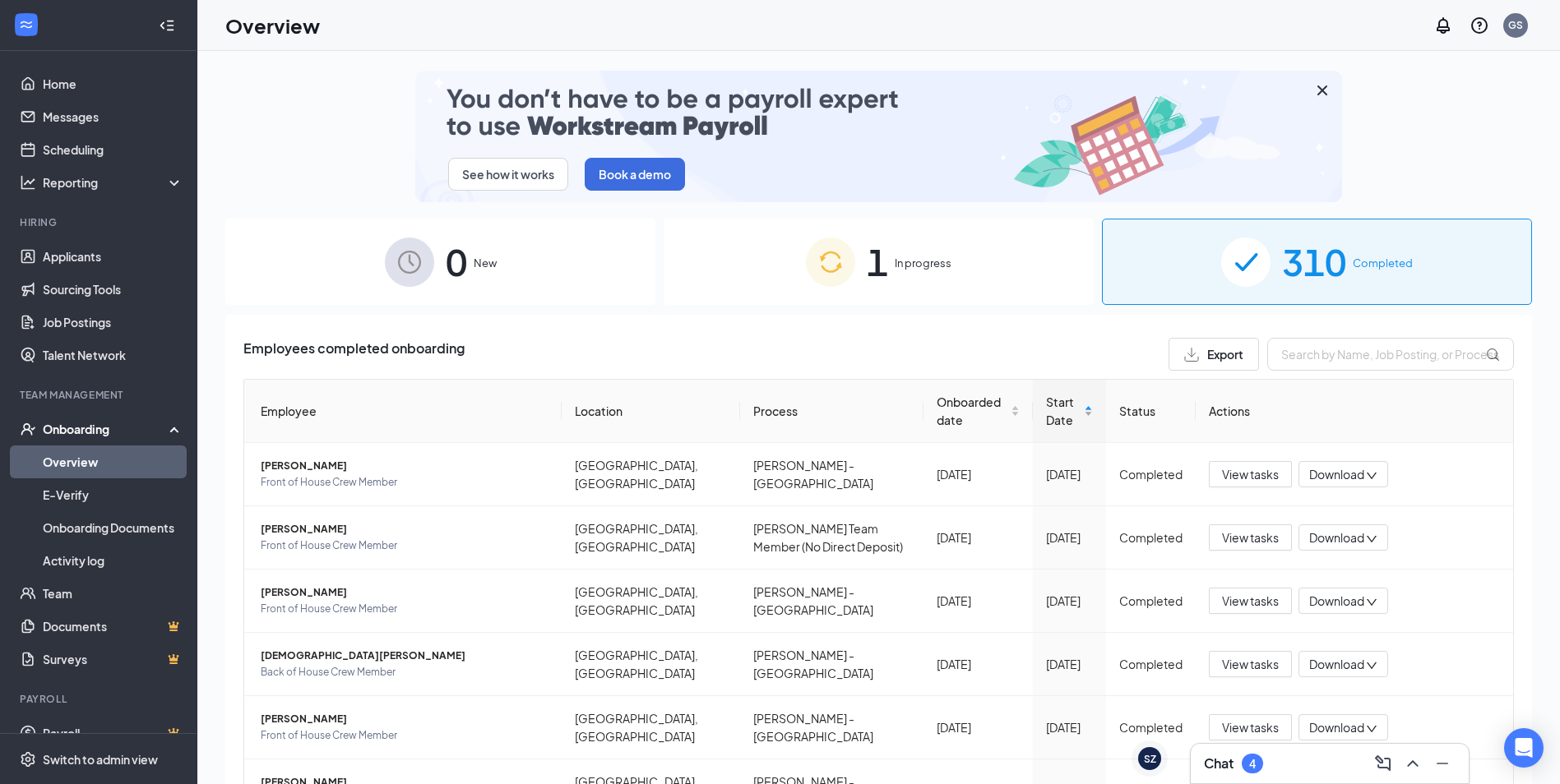
click at [1053, 409] on span "Start Date" at bounding box center [1062, 411] width 34 height 36
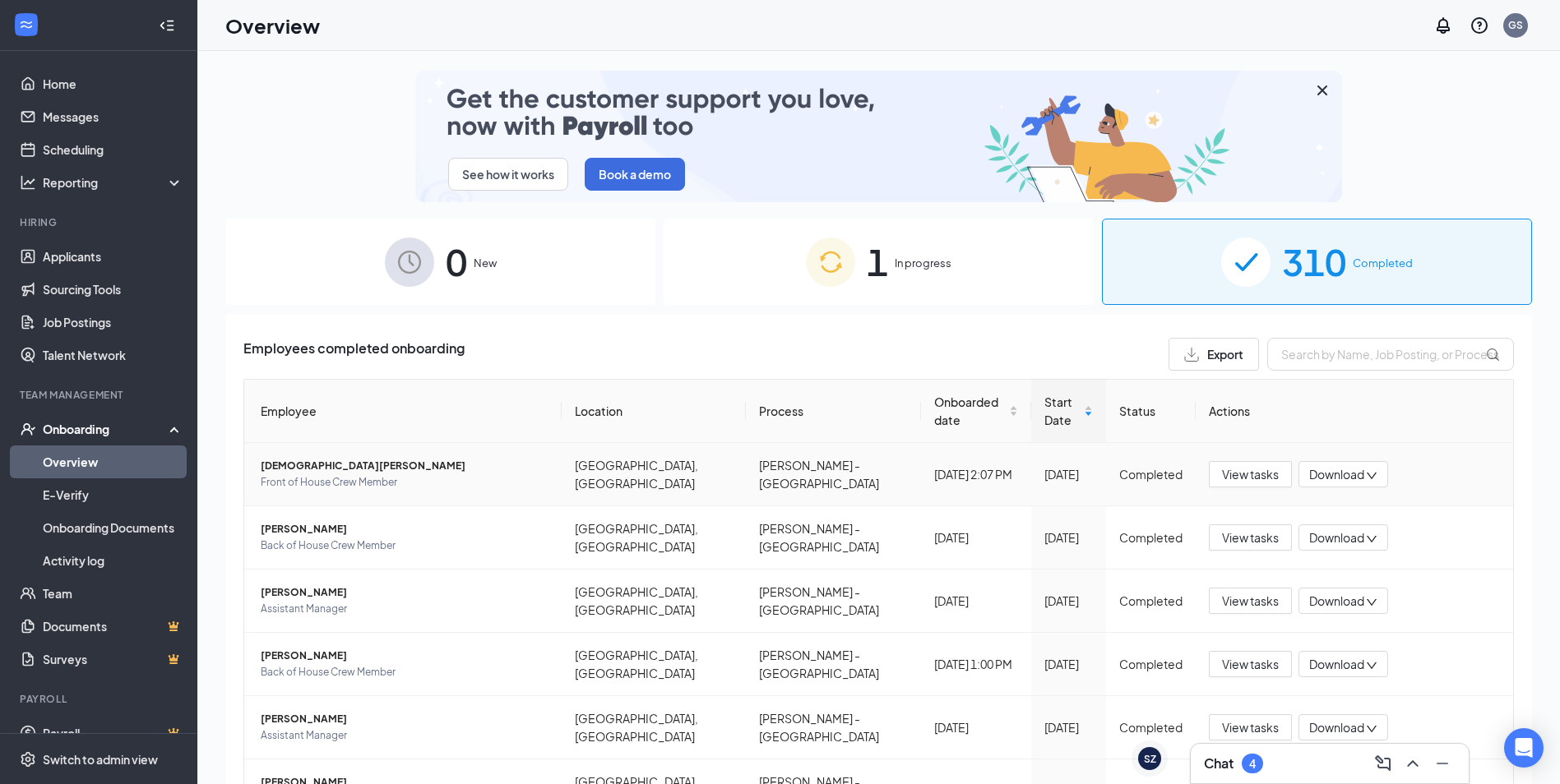
click at [292, 458] on span "[DEMOGRAPHIC_DATA][PERSON_NAME]" at bounding box center [405, 466] width 287 height 17
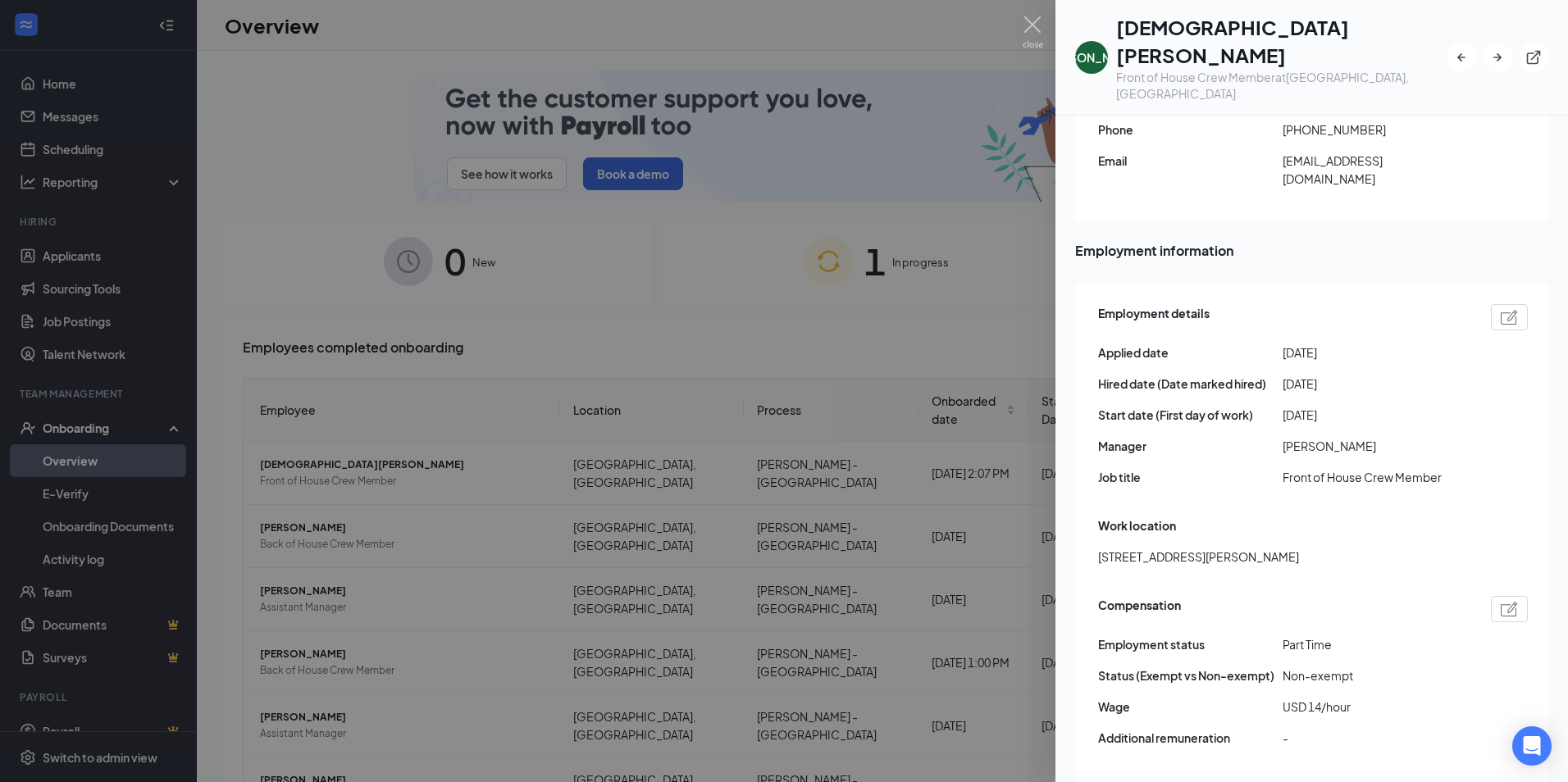
scroll to position [820, 0]
